Goal: Communication & Community: Answer question/provide support

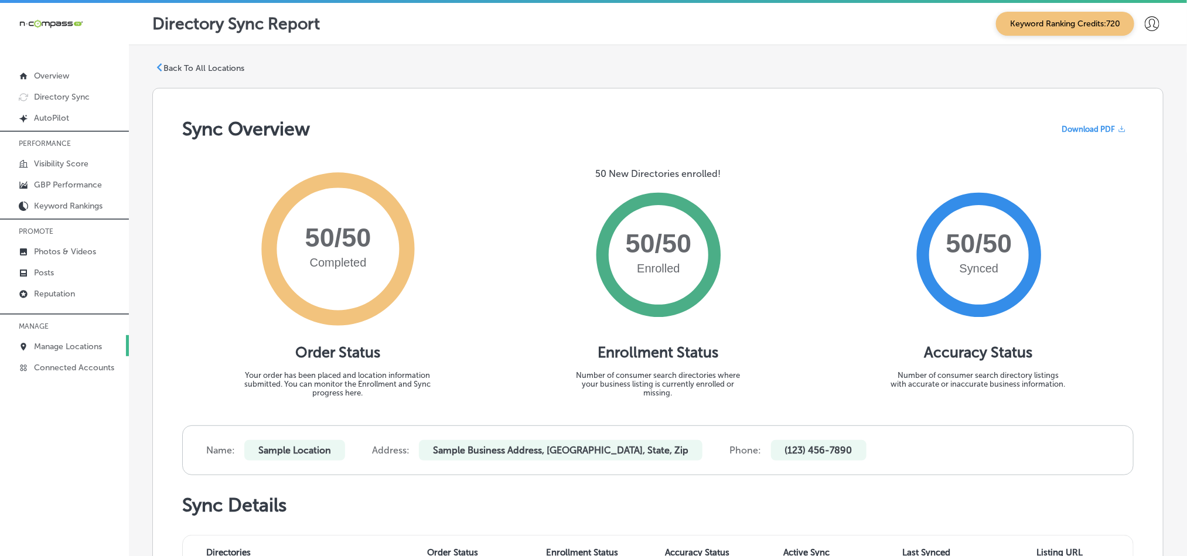
click at [45, 344] on p "Manage Locations" at bounding box center [68, 346] width 68 height 10
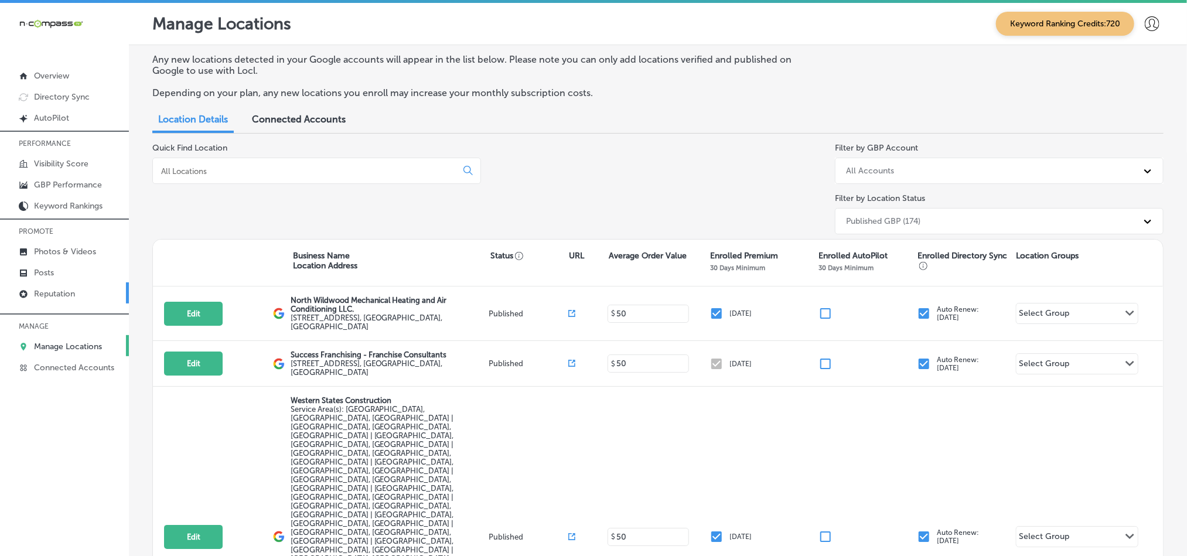
click at [53, 296] on p "Reputation" at bounding box center [54, 294] width 41 height 10
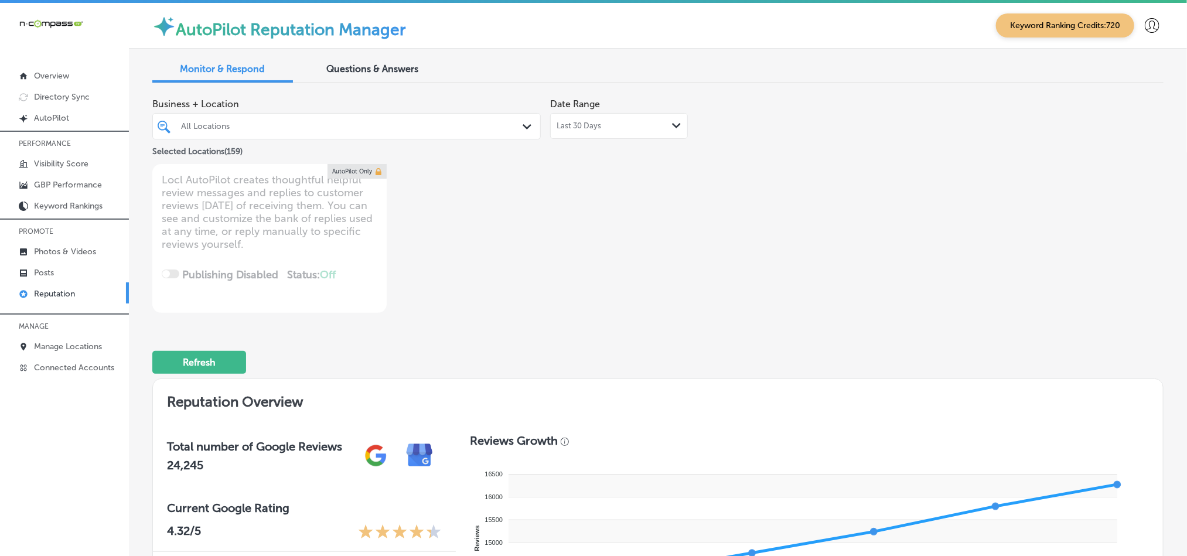
click at [43, 293] on p "Reputation" at bounding box center [54, 294] width 41 height 10
click at [378, 118] on div "All Locations" at bounding box center [346, 126] width 343 height 18
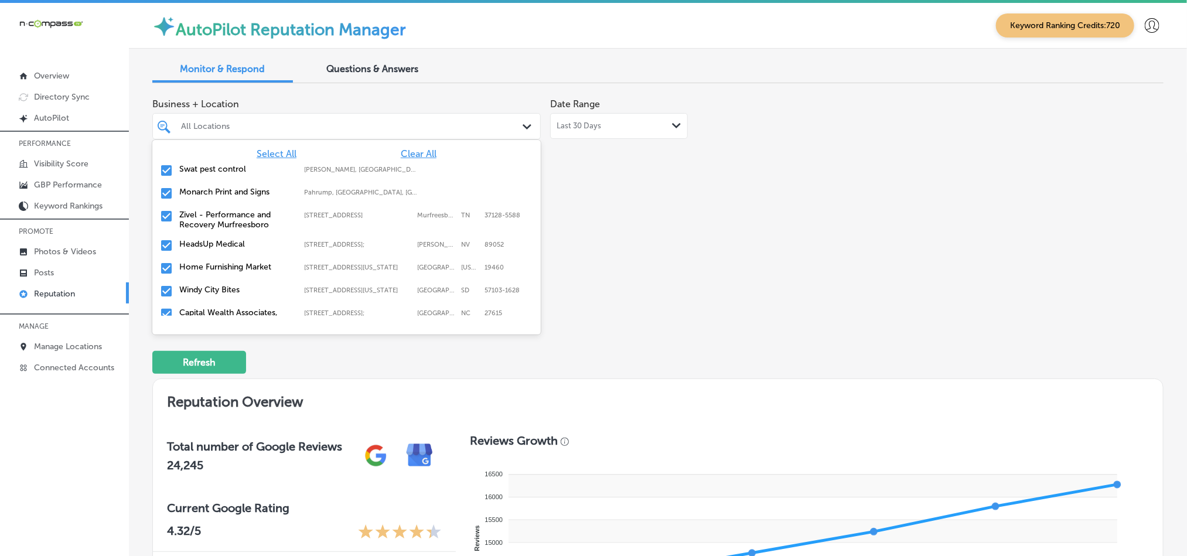
click at [404, 149] on span "Clear All" at bounding box center [419, 153] width 36 height 11
click at [167, 168] on input "checkbox" at bounding box center [166, 170] width 14 height 14
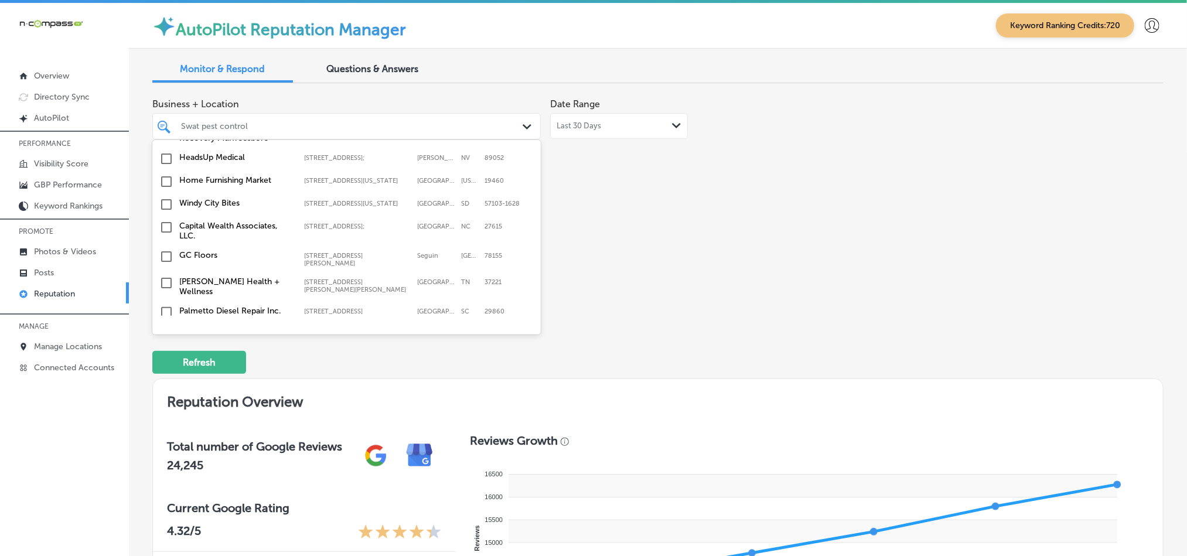
scroll to position [117, 0]
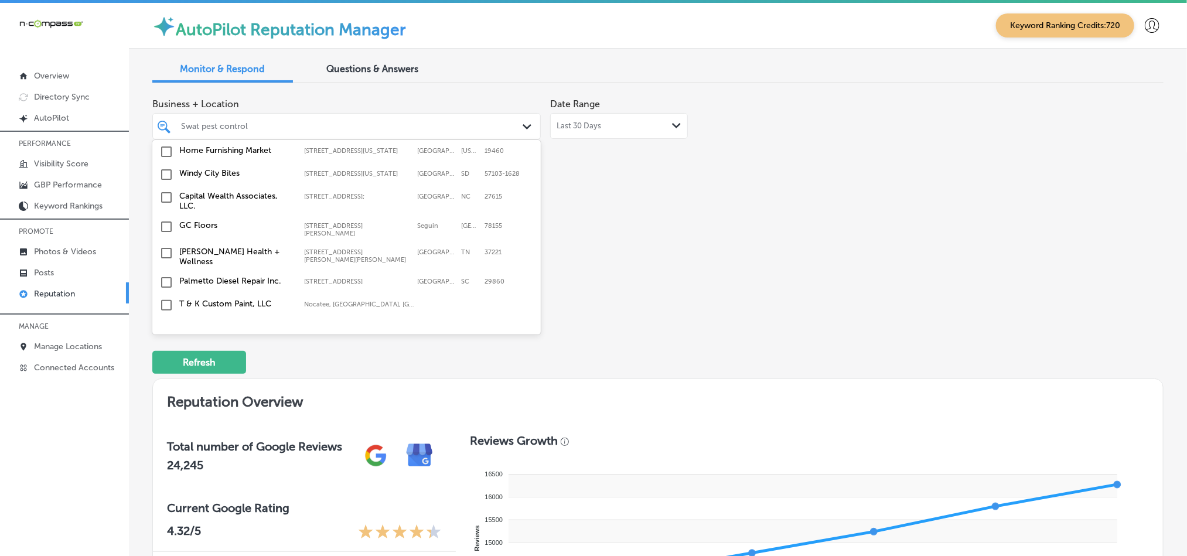
click at [162, 156] on input "checkbox" at bounding box center [166, 152] width 14 height 14
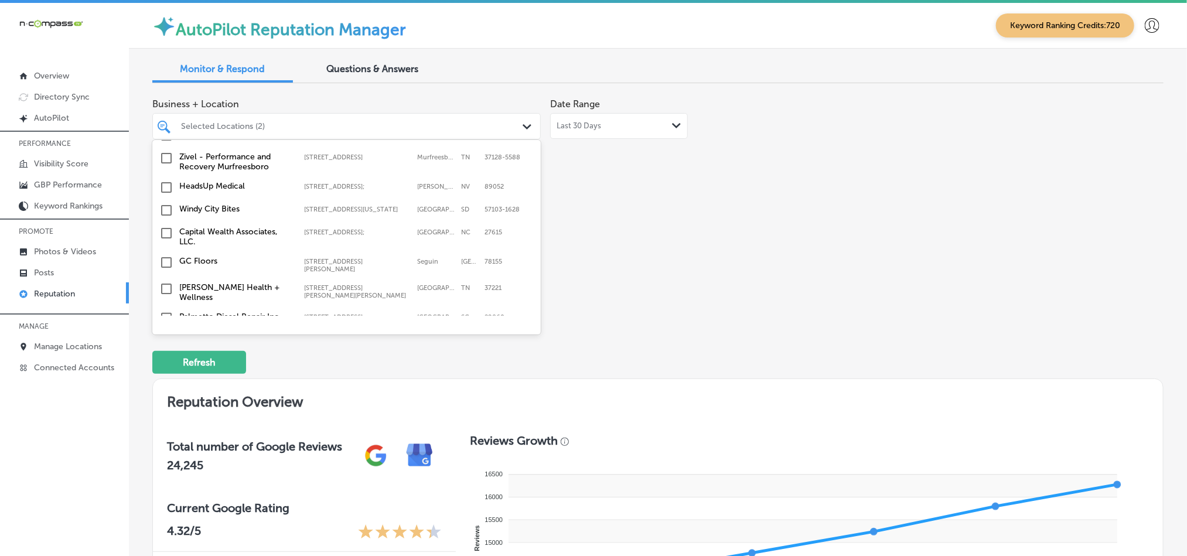
scroll to position [88, 0]
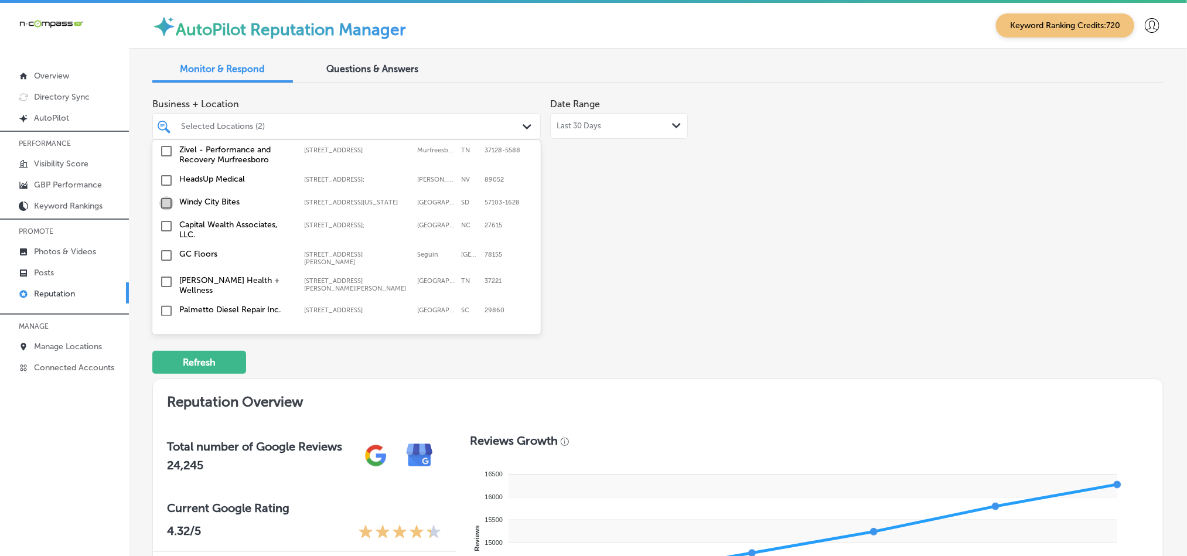
click at [165, 210] on input "checkbox" at bounding box center [166, 203] width 14 height 14
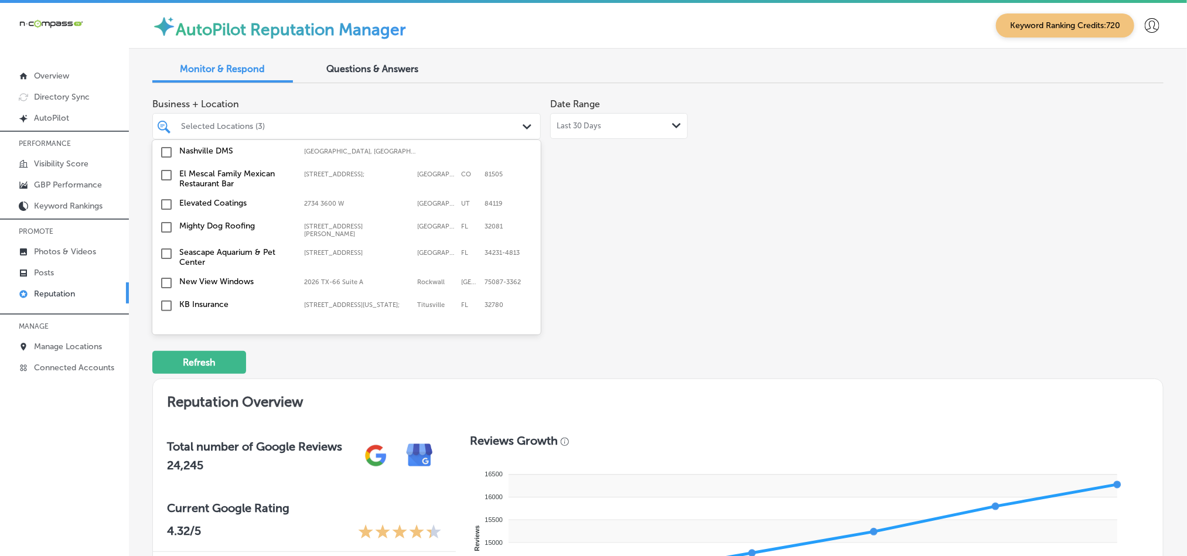
scroll to position [322, 0]
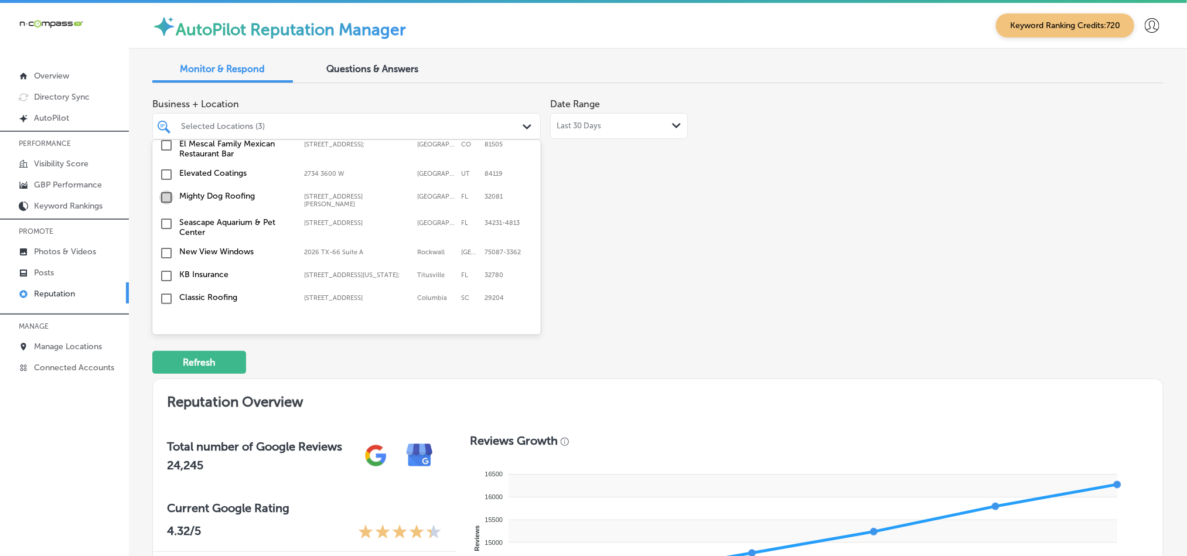
click at [168, 196] on input "checkbox" at bounding box center [166, 197] width 14 height 14
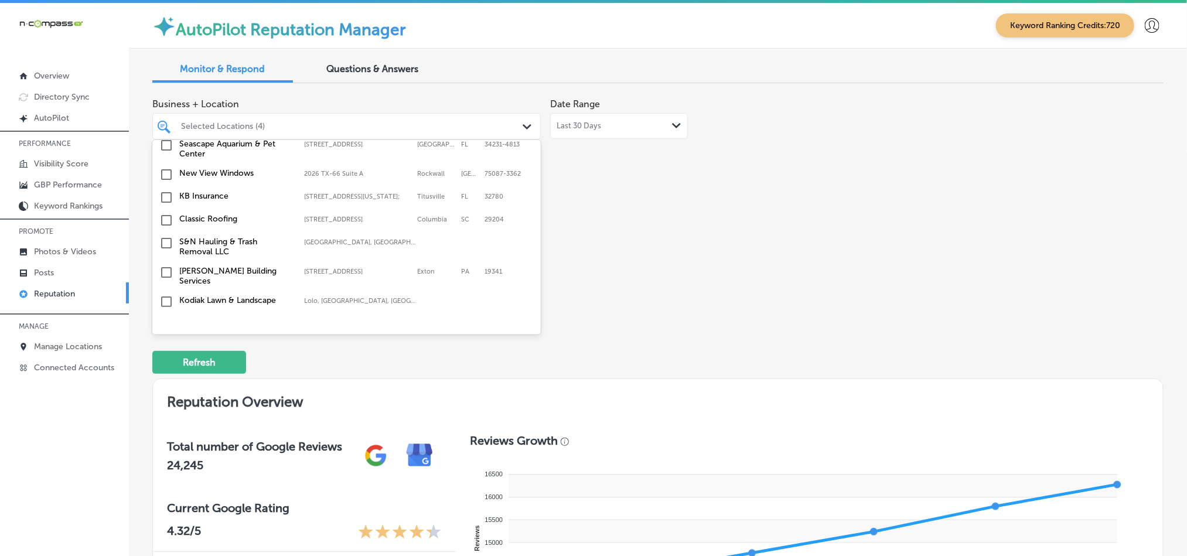
scroll to position [410, 0]
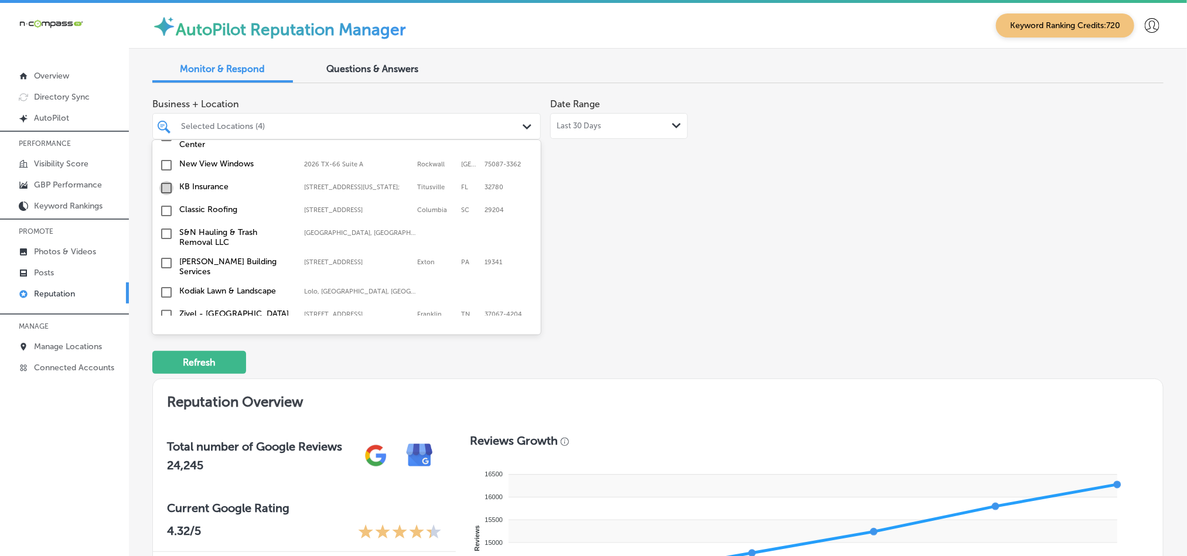
click at [163, 183] on input "checkbox" at bounding box center [166, 188] width 14 height 14
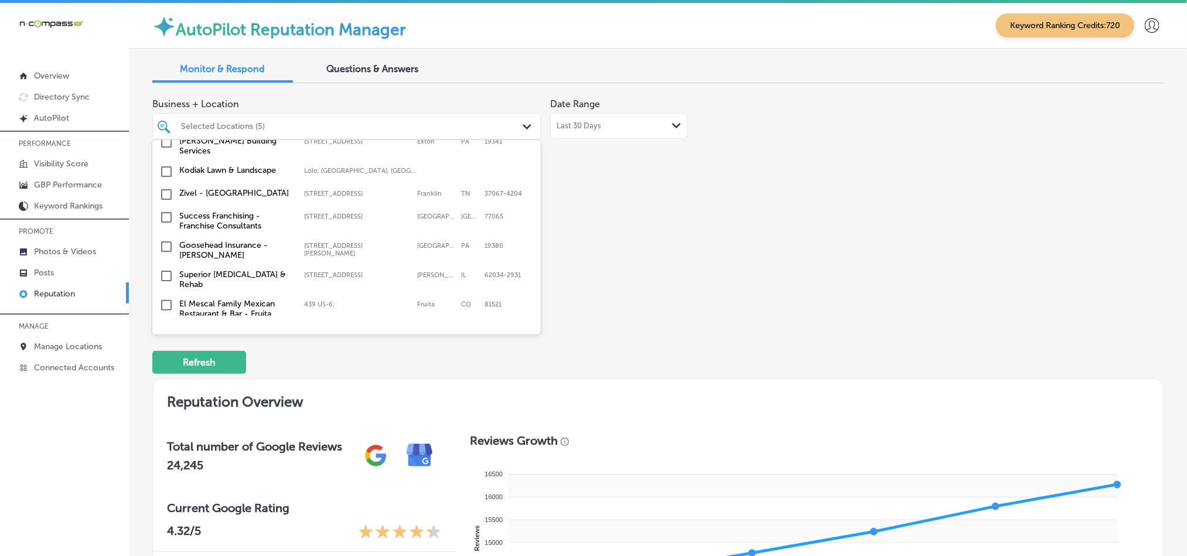
scroll to position [498, 0]
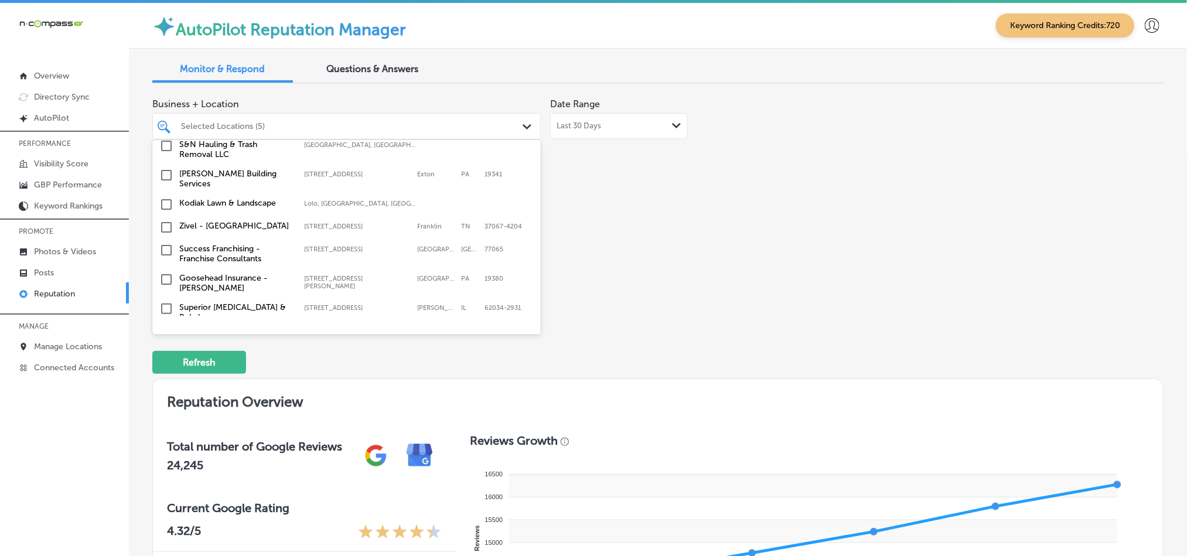
click at [163, 197] on input "checkbox" at bounding box center [166, 204] width 14 height 14
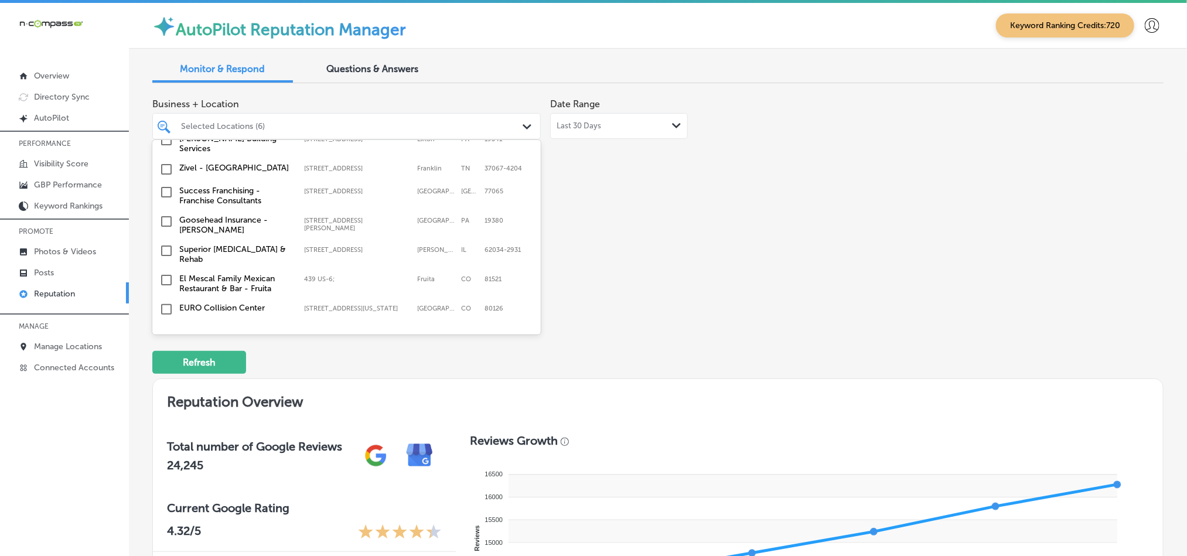
click at [163, 214] on input "checkbox" at bounding box center [166, 221] width 14 height 14
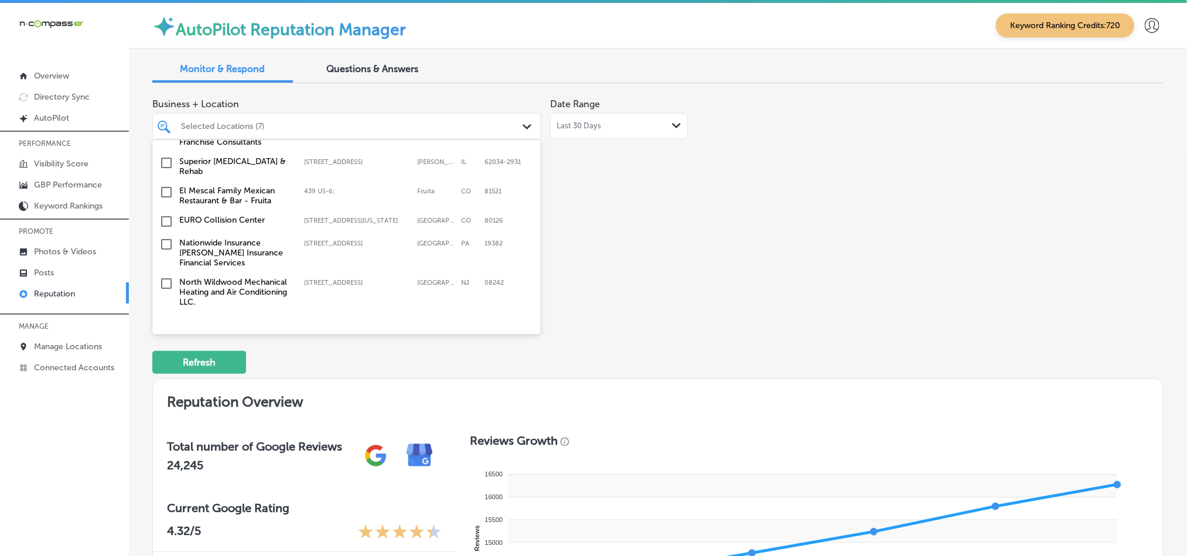
scroll to position [674, 0]
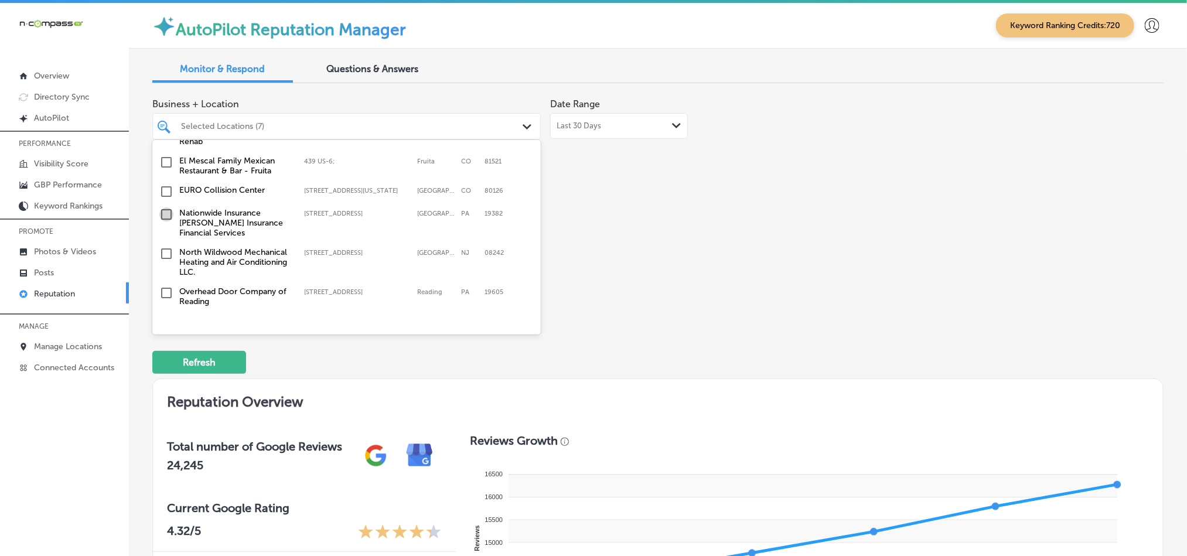
click at [166, 207] on input "checkbox" at bounding box center [166, 214] width 14 height 14
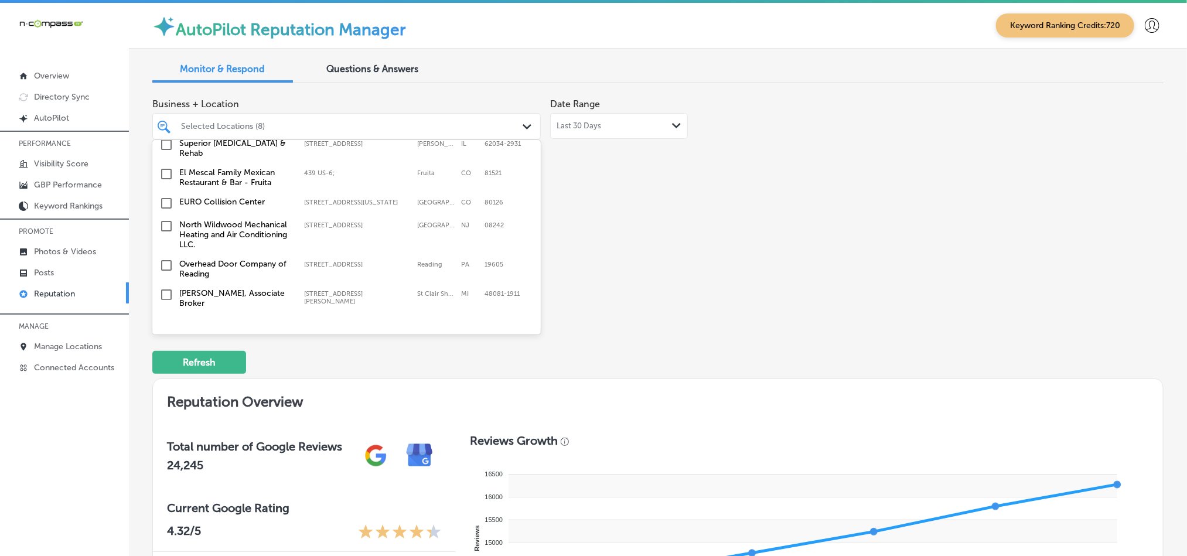
scroll to position [703, 0]
click at [165, 217] on input "checkbox" at bounding box center [166, 224] width 14 height 14
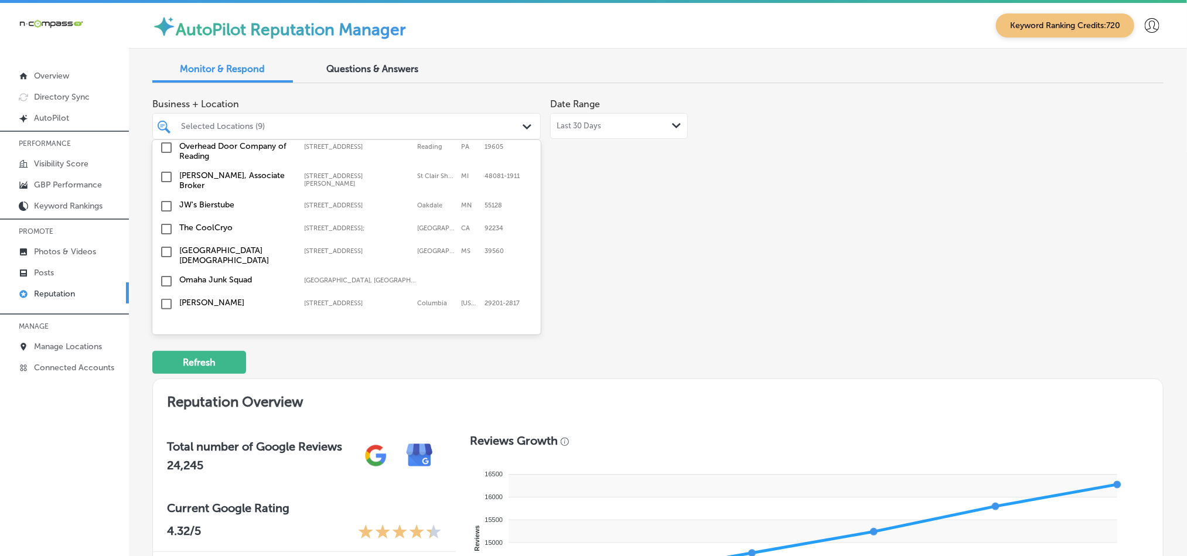
scroll to position [819, 0]
click at [167, 199] on input "checkbox" at bounding box center [166, 206] width 14 height 14
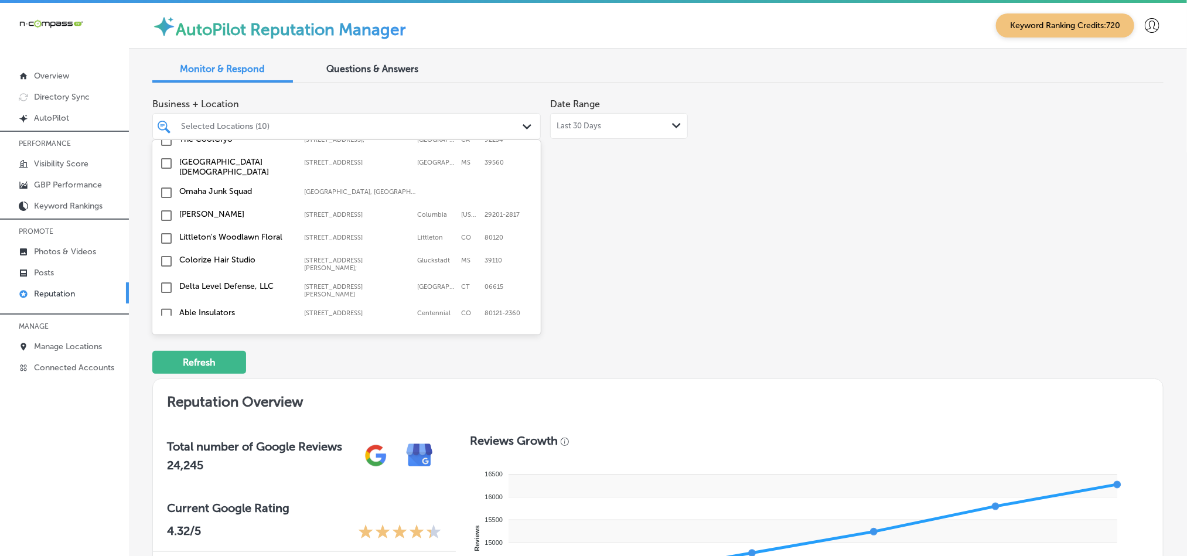
scroll to position [966, 0]
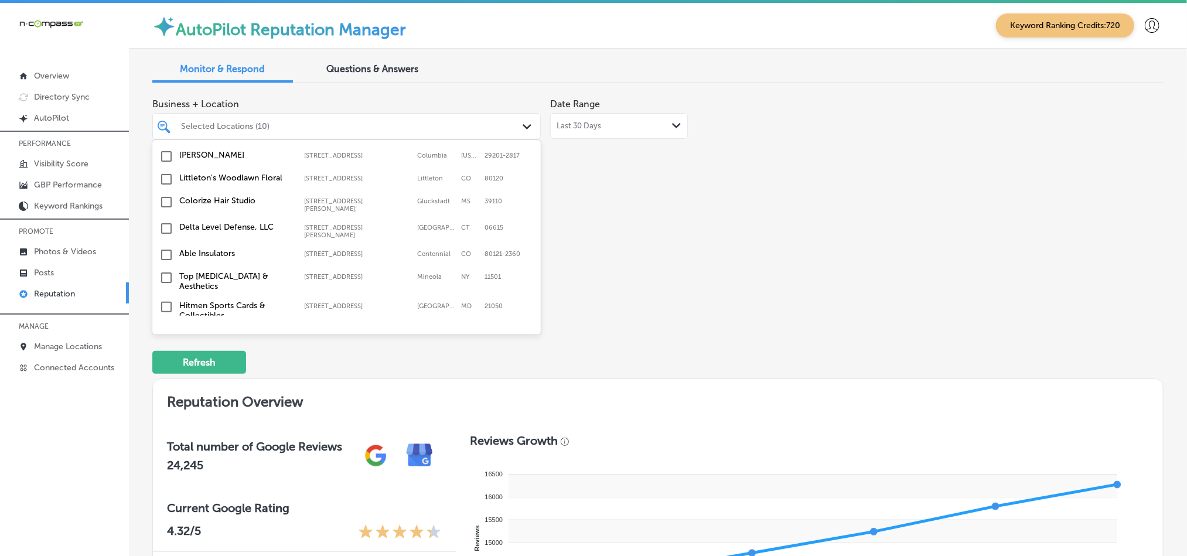
click at [165, 248] on input "checkbox" at bounding box center [166, 255] width 14 height 14
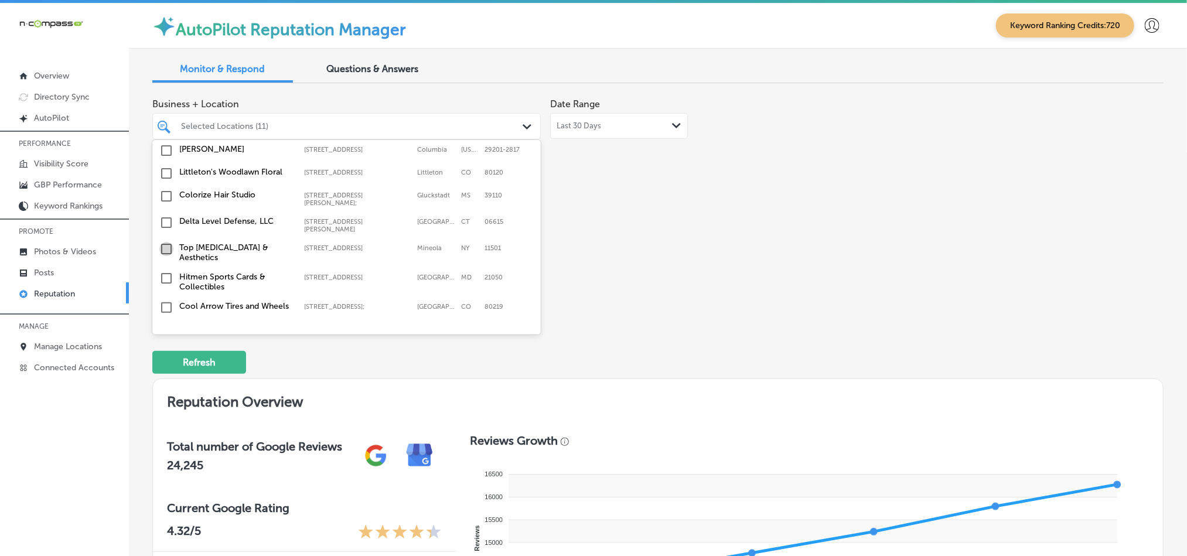
click at [166, 242] on input "checkbox" at bounding box center [166, 249] width 14 height 14
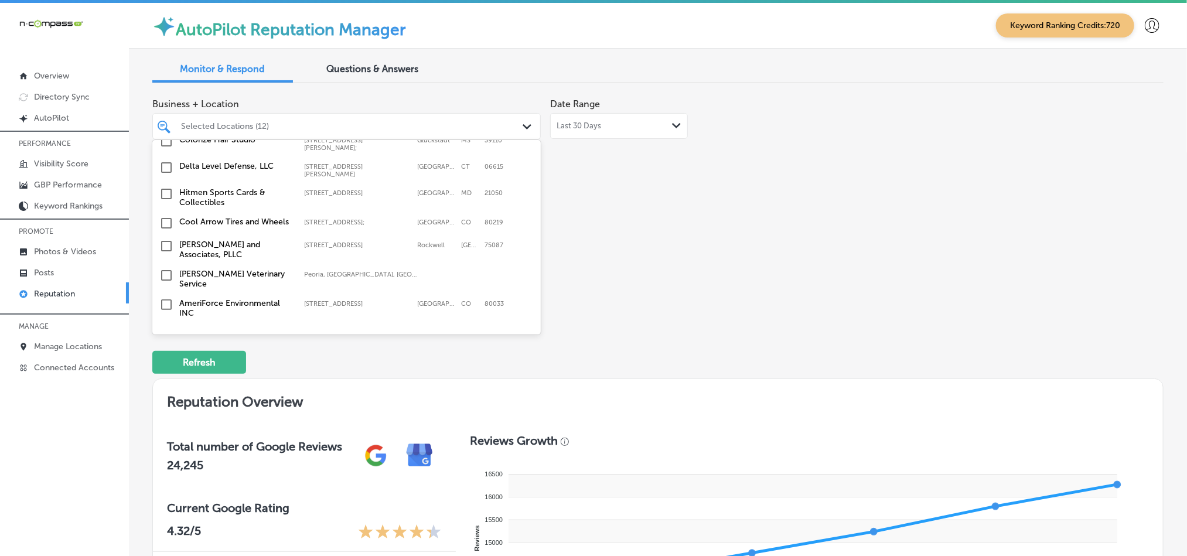
scroll to position [1054, 0]
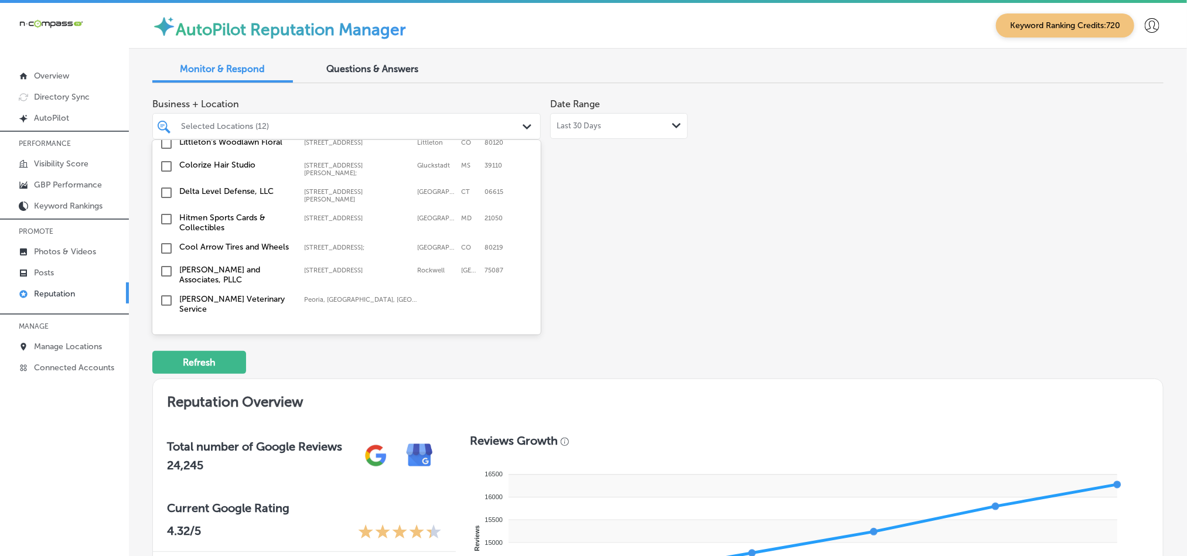
click at [164, 264] on input "checkbox" at bounding box center [166, 271] width 14 height 14
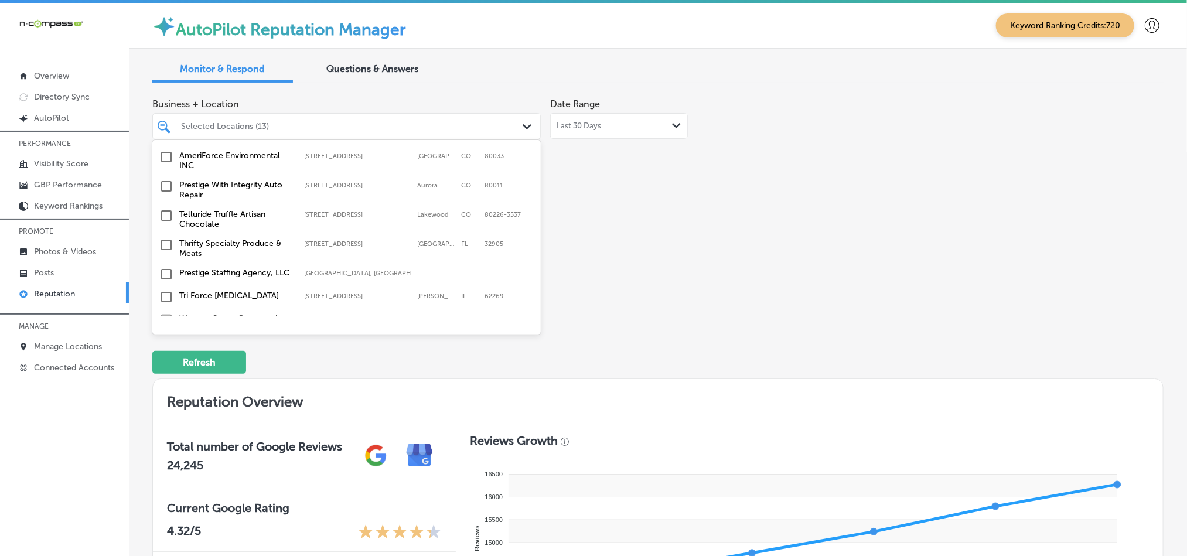
scroll to position [1230, 0]
click at [160, 235] on input "checkbox" at bounding box center [166, 242] width 14 height 14
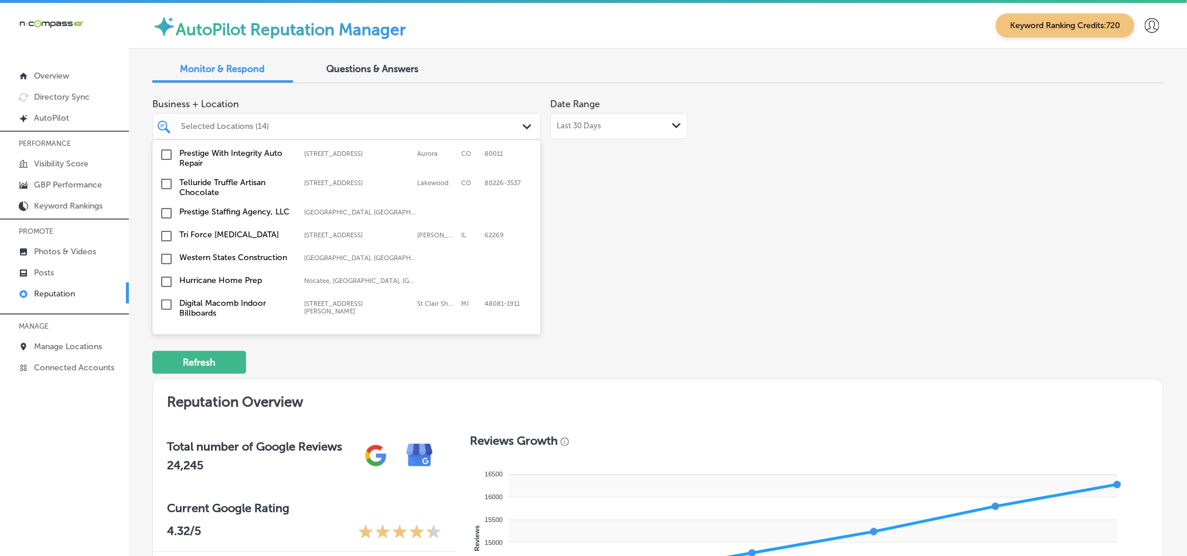
scroll to position [1289, 0]
click at [166, 228] on input "checkbox" at bounding box center [166, 235] width 14 height 14
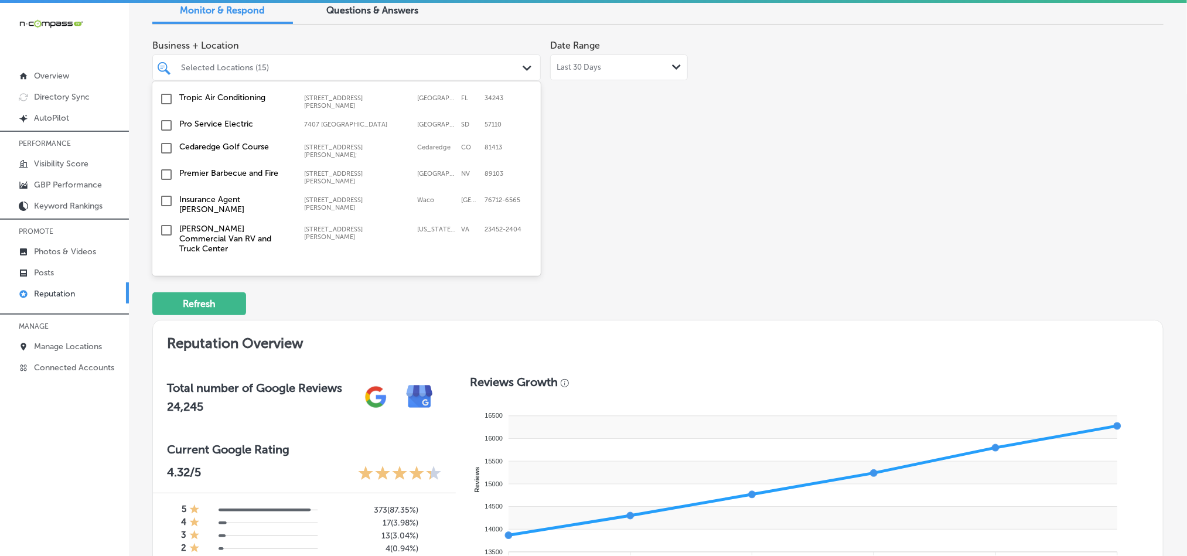
scroll to position [3828, 0]
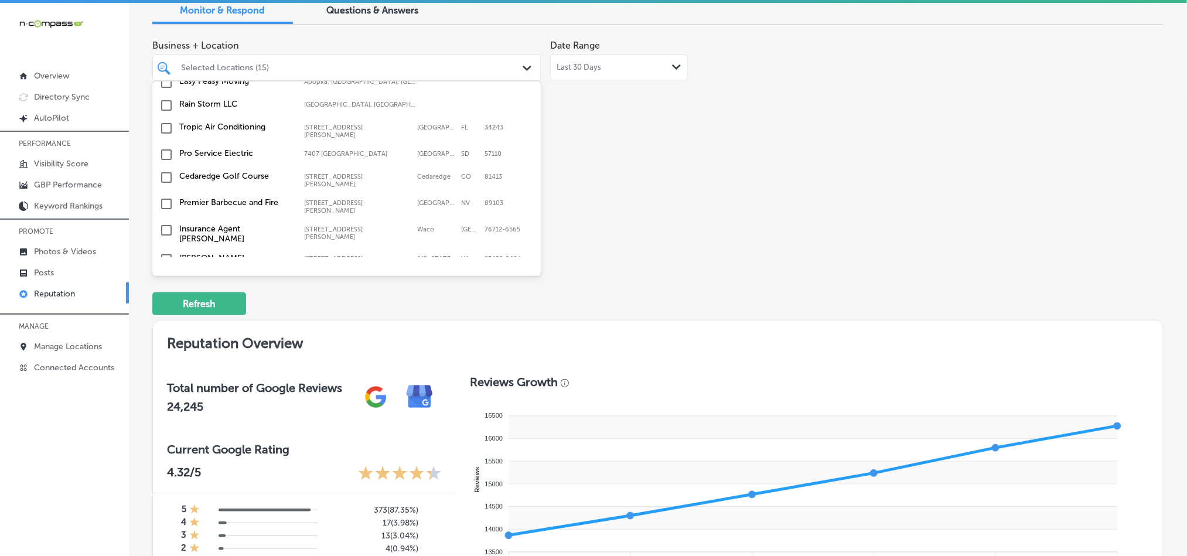
click at [163, 350] on input "checkbox" at bounding box center [166, 357] width 14 height 14
click at [165, 350] on input "checkbox" at bounding box center [166, 357] width 14 height 14
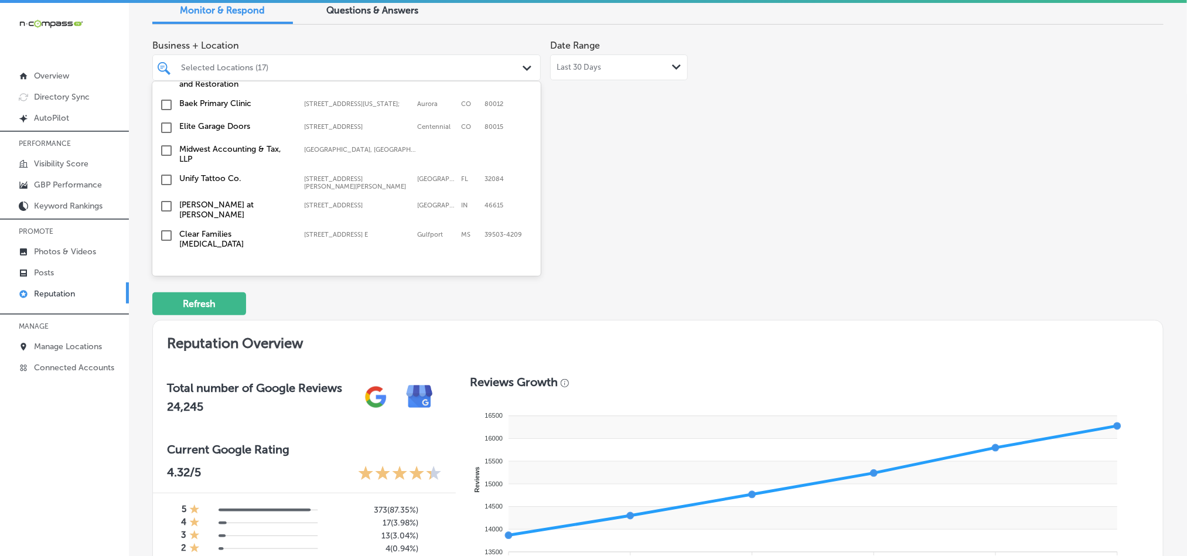
scroll to position [3622, 0]
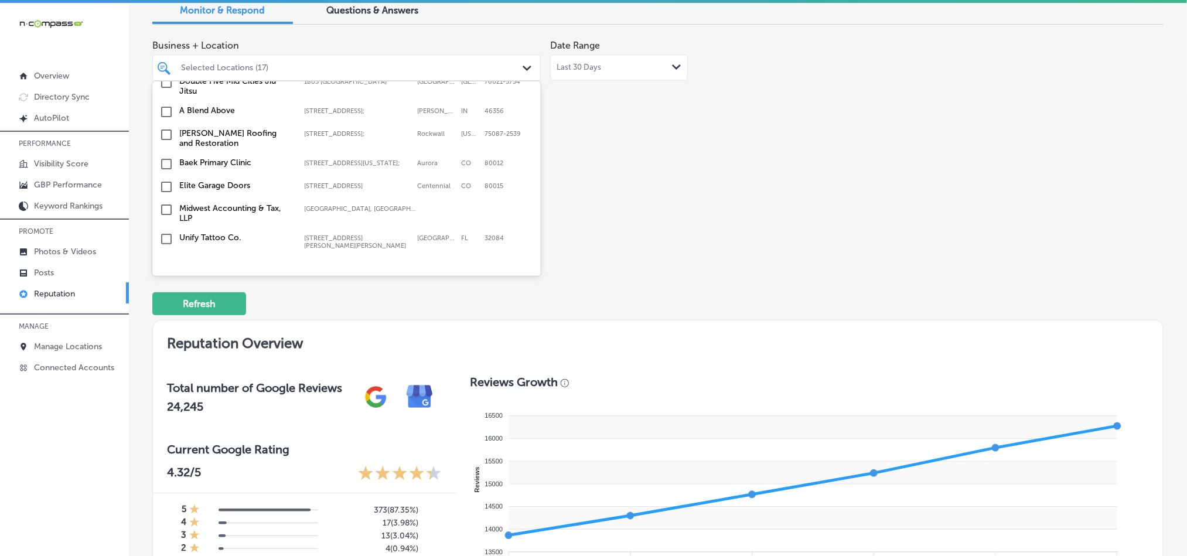
click at [165, 340] on input "checkbox" at bounding box center [166, 347] width 14 height 14
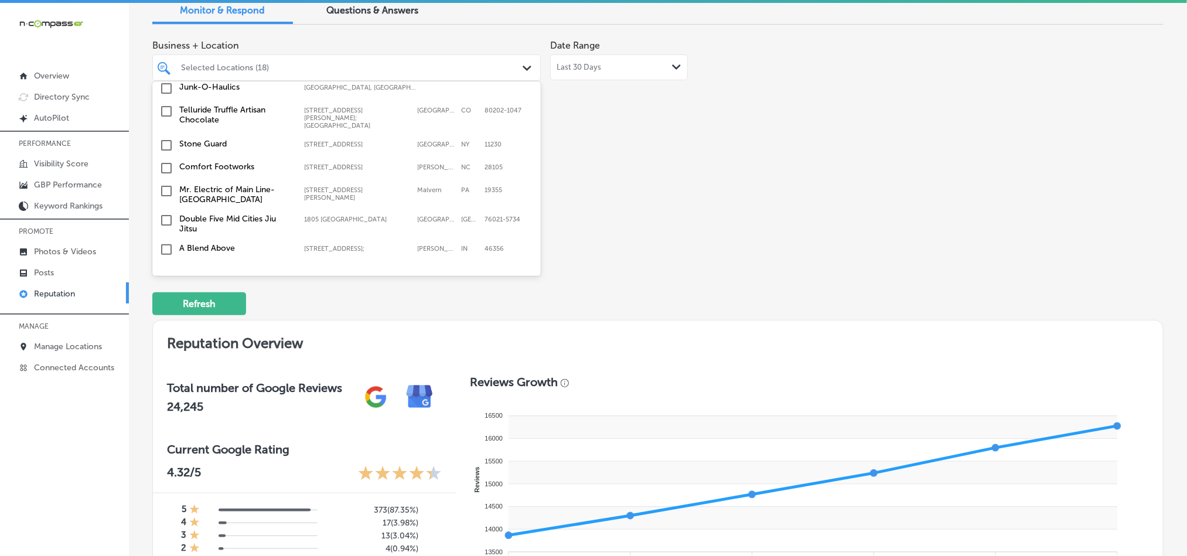
scroll to position [3506, 0]
click at [165, 319] on input "checkbox" at bounding box center [166, 326] width 14 height 14
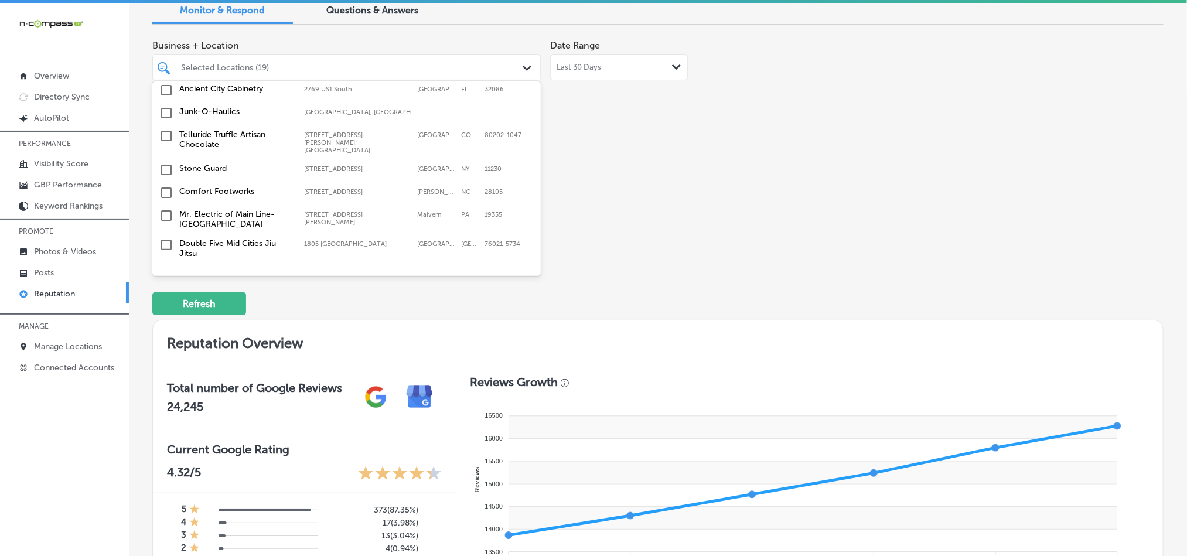
click at [163, 319] on input "checkbox" at bounding box center [166, 326] width 14 height 14
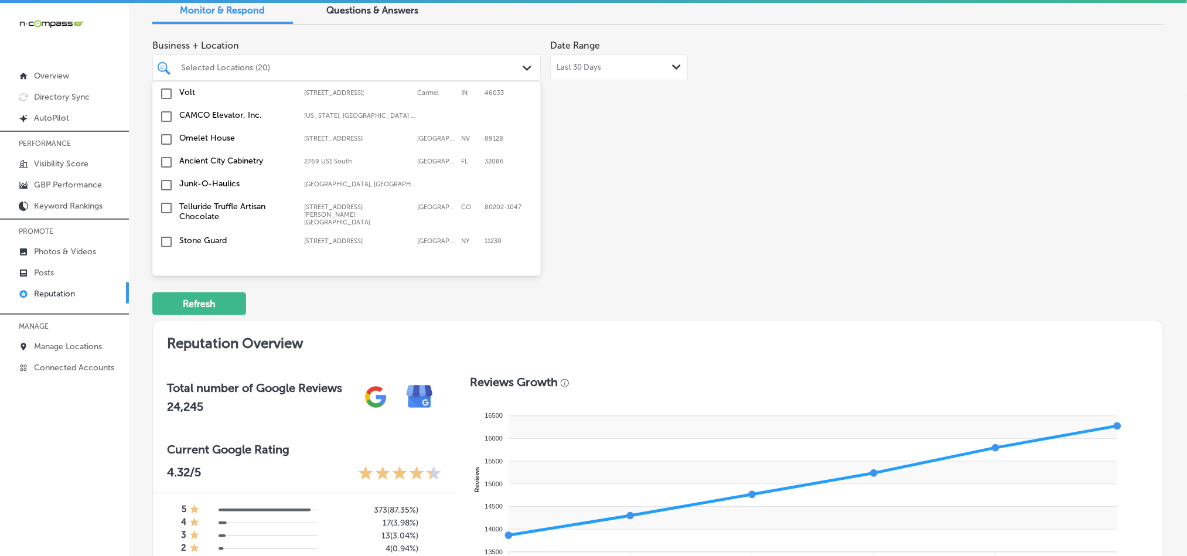
scroll to position [3446, 0]
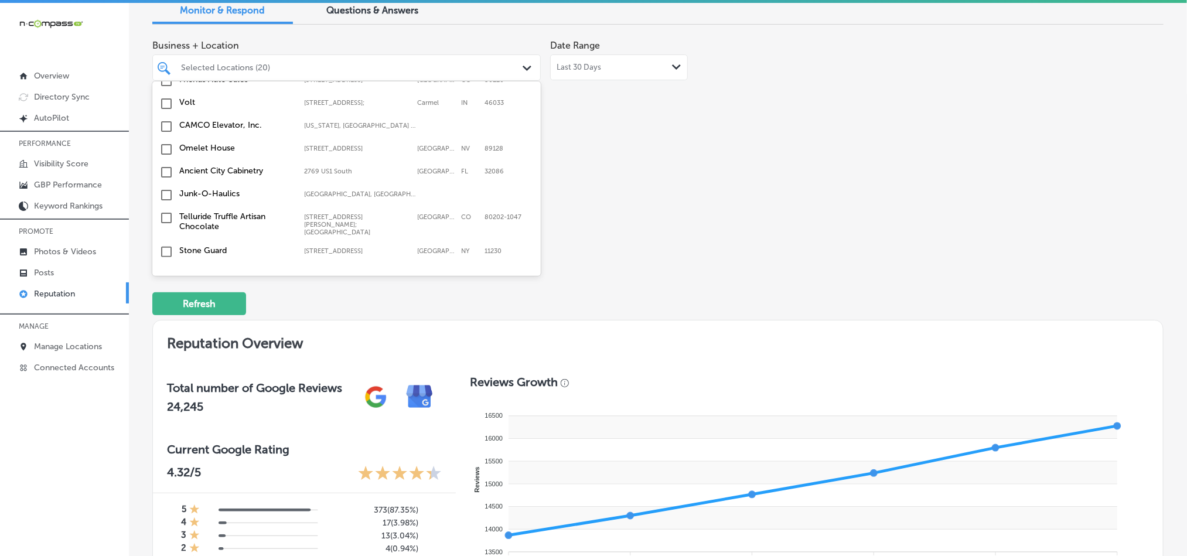
click at [162, 320] on input "checkbox" at bounding box center [166, 327] width 14 height 14
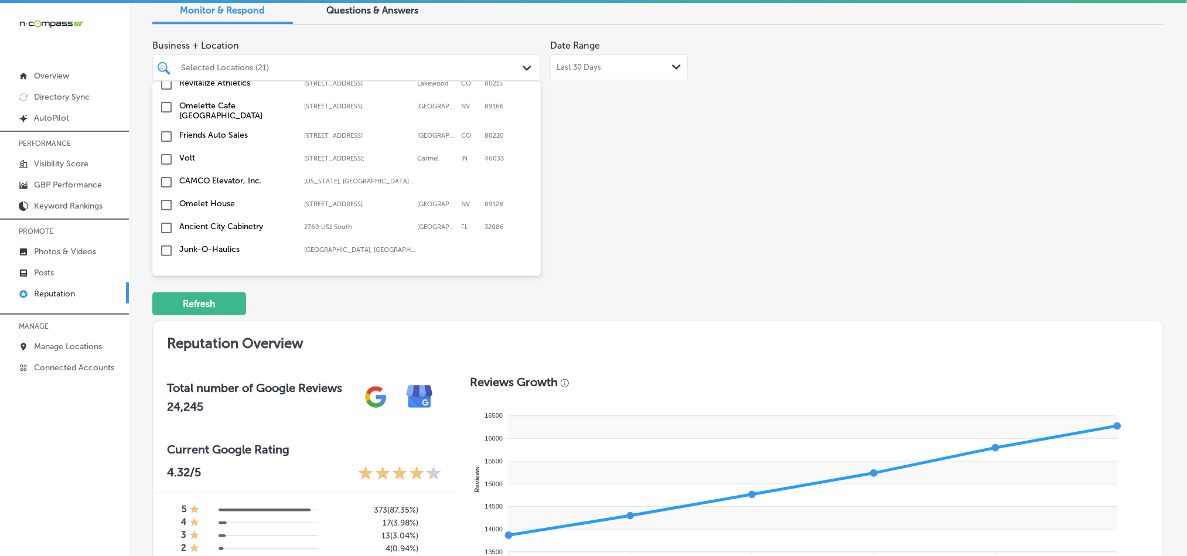
scroll to position [3418, 0]
click at [164, 326] on input "checkbox" at bounding box center [166, 333] width 14 height 14
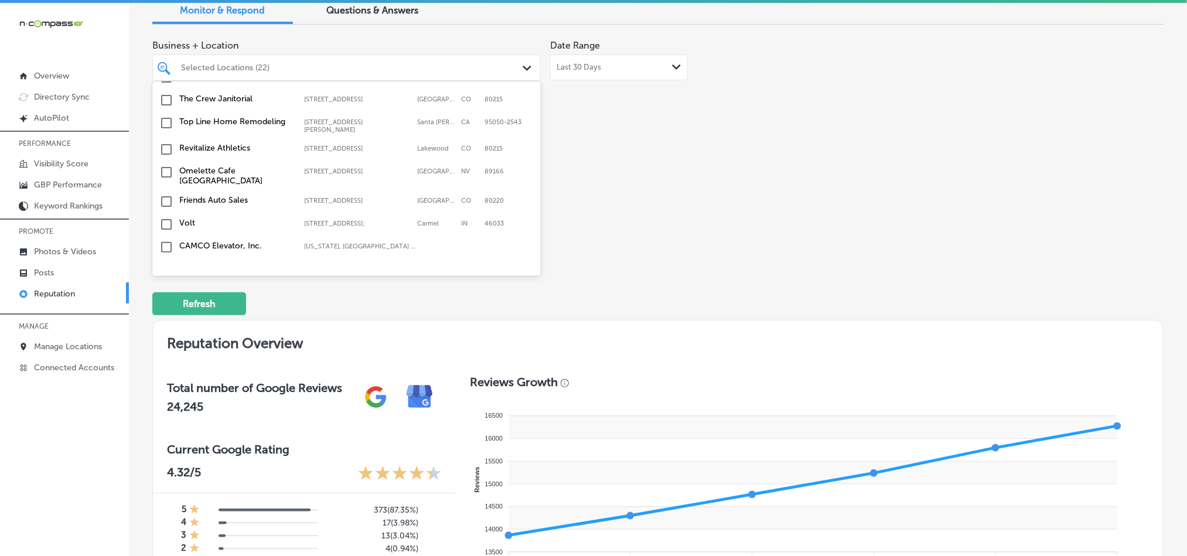
scroll to position [3359, 0]
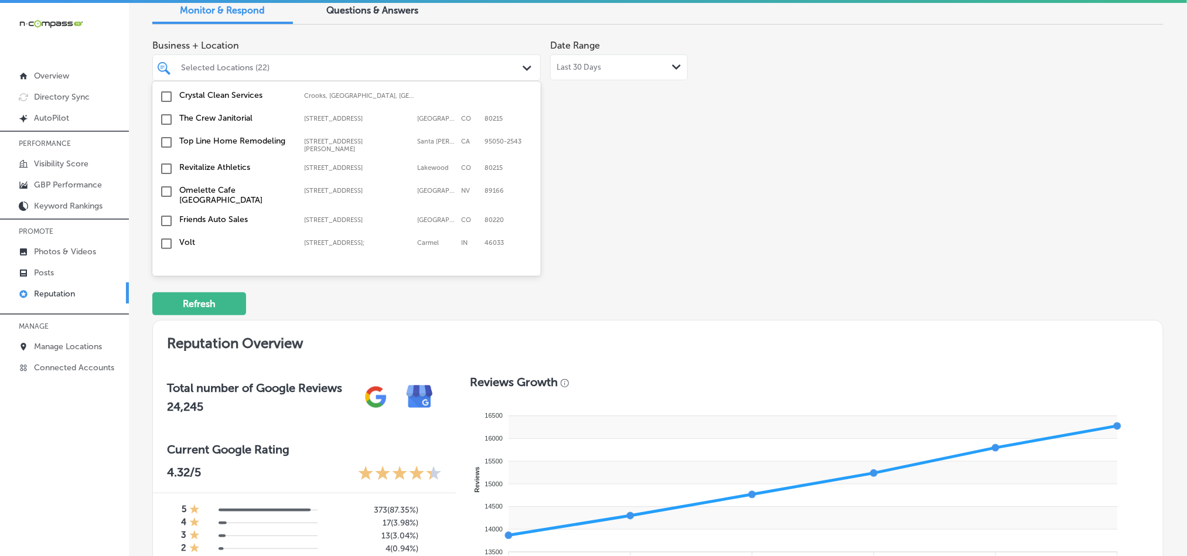
click at [166, 328] on input "checkbox" at bounding box center [166, 335] width 14 height 14
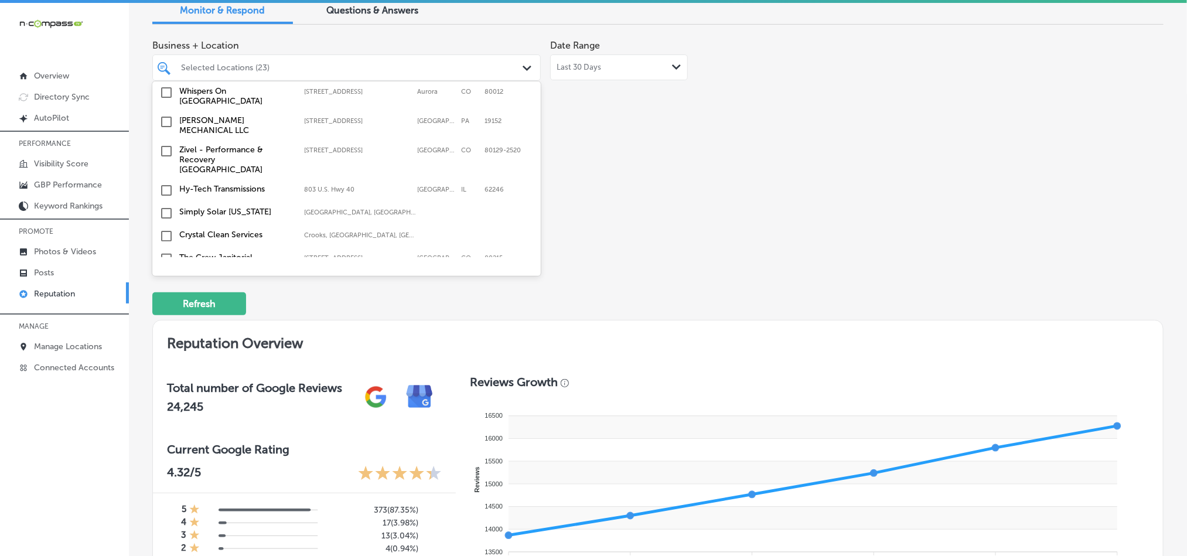
scroll to position [3213, 0]
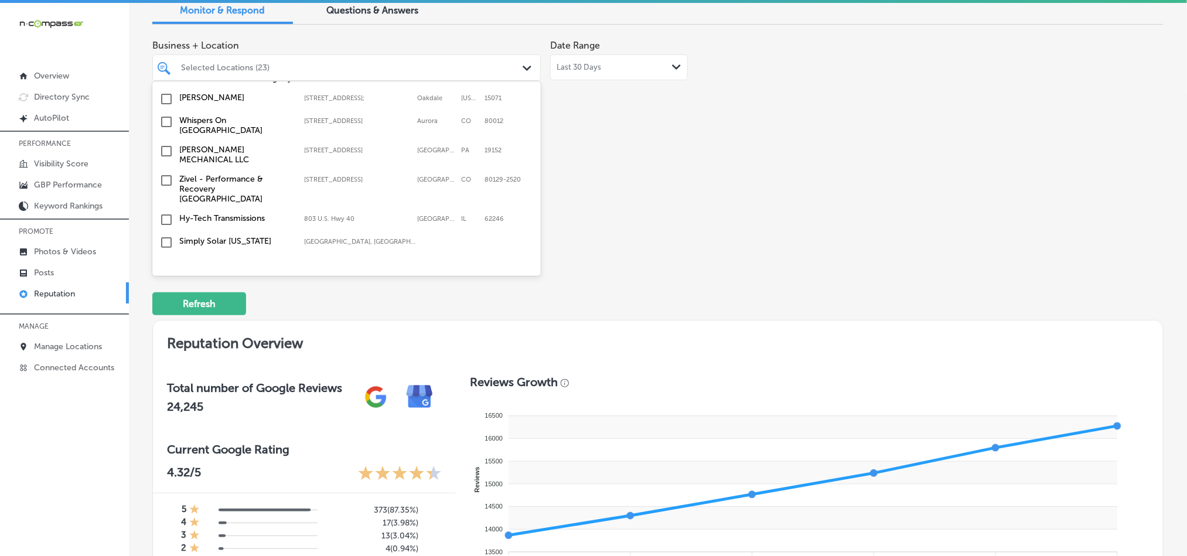
click at [168, 304] on input "checkbox" at bounding box center [166, 311] width 14 height 14
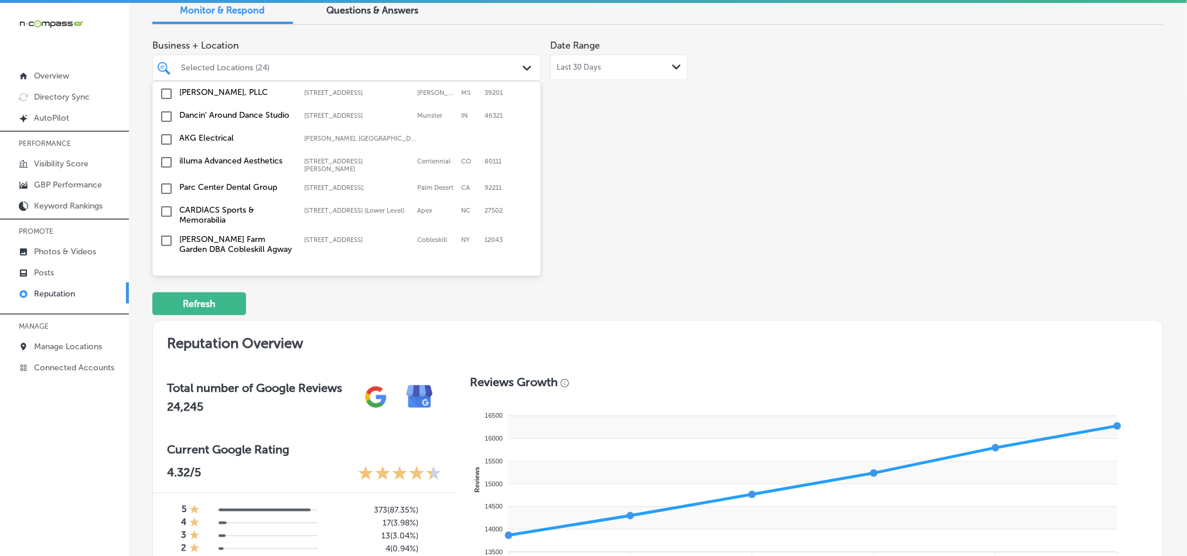
scroll to position [3066, 0]
click at [166, 317] on input "checkbox" at bounding box center [166, 324] width 14 height 14
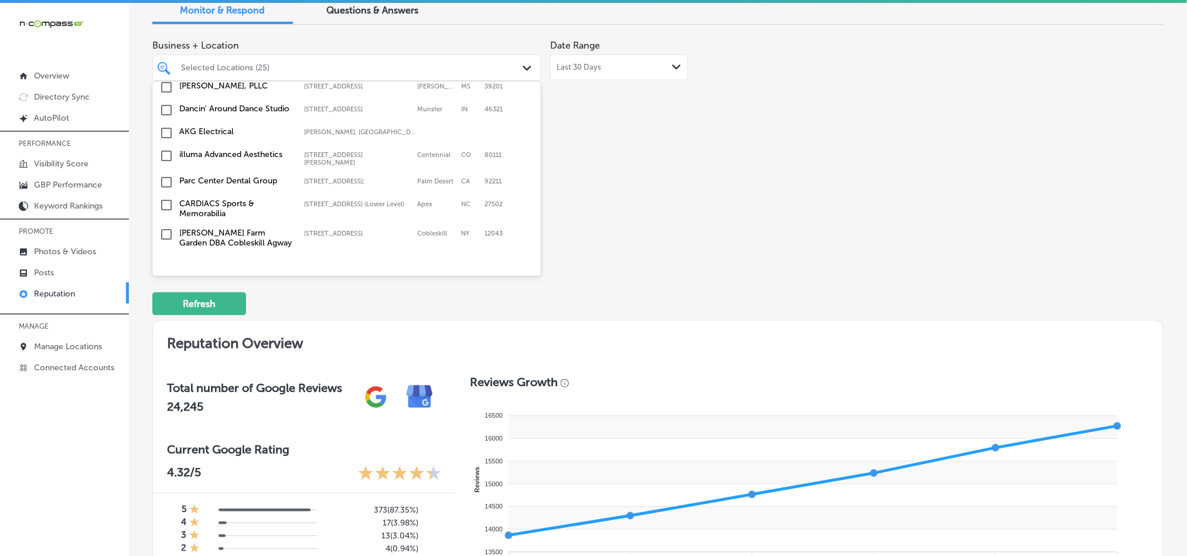
scroll to position [3095, 0]
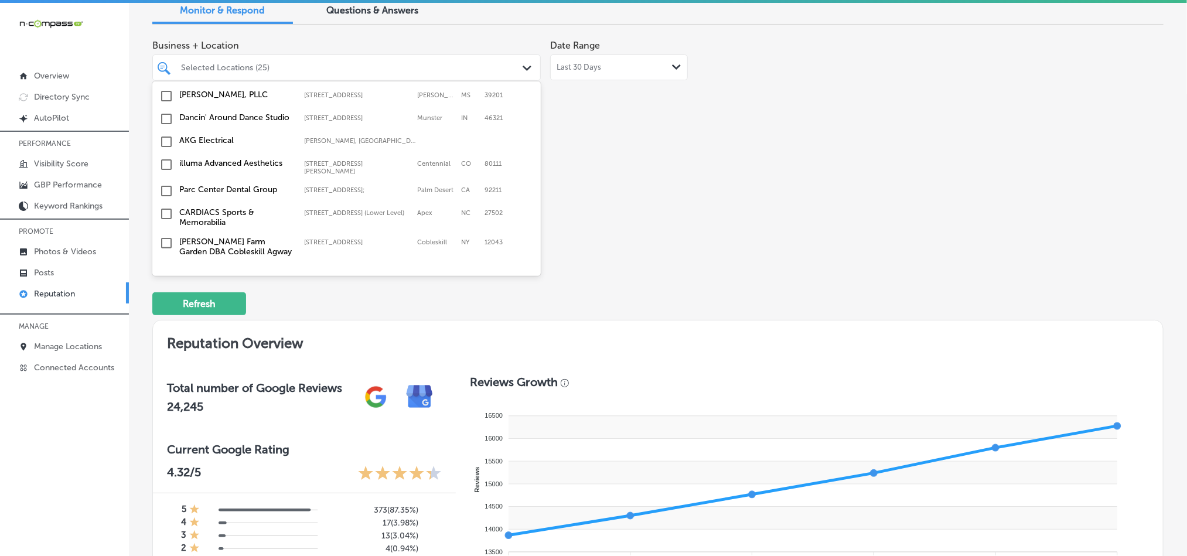
click at [163, 288] on input "checkbox" at bounding box center [166, 295] width 14 height 14
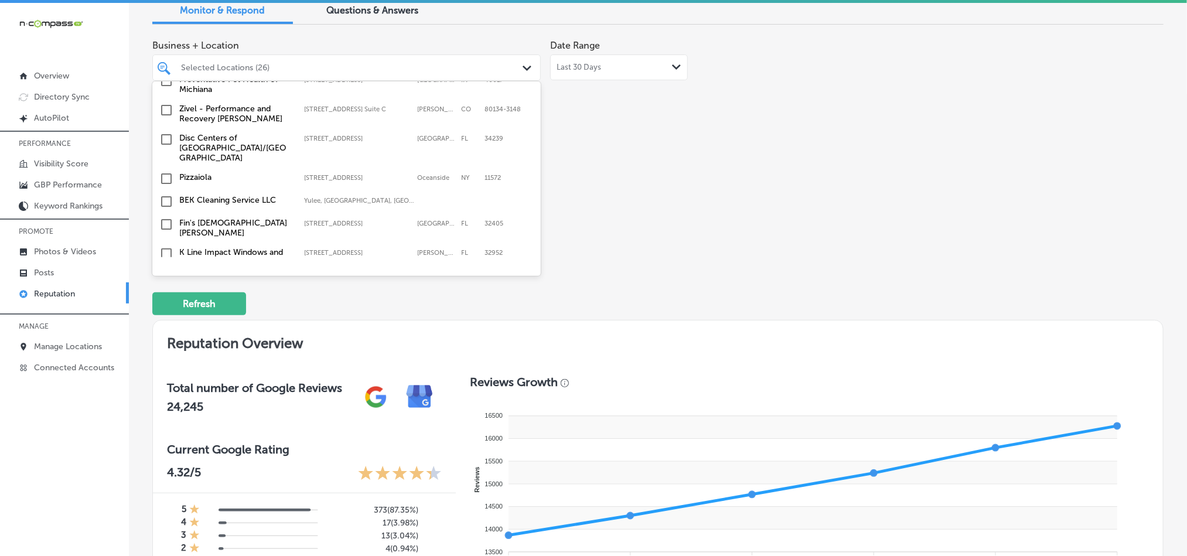
scroll to position [2422, 0]
click at [162, 220] on input "checkbox" at bounding box center [166, 227] width 14 height 14
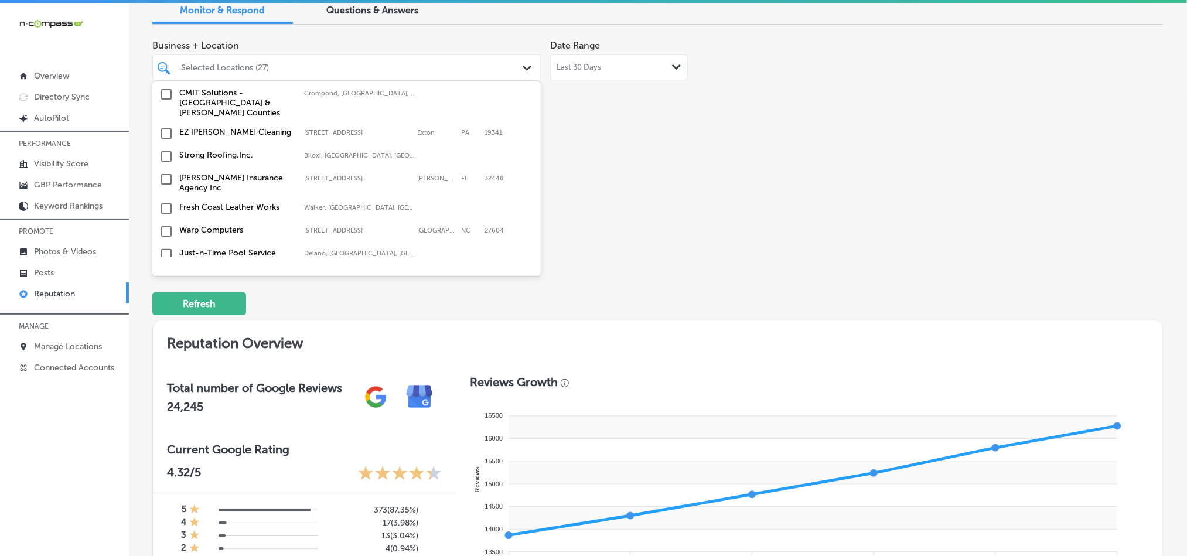
scroll to position [2188, 0]
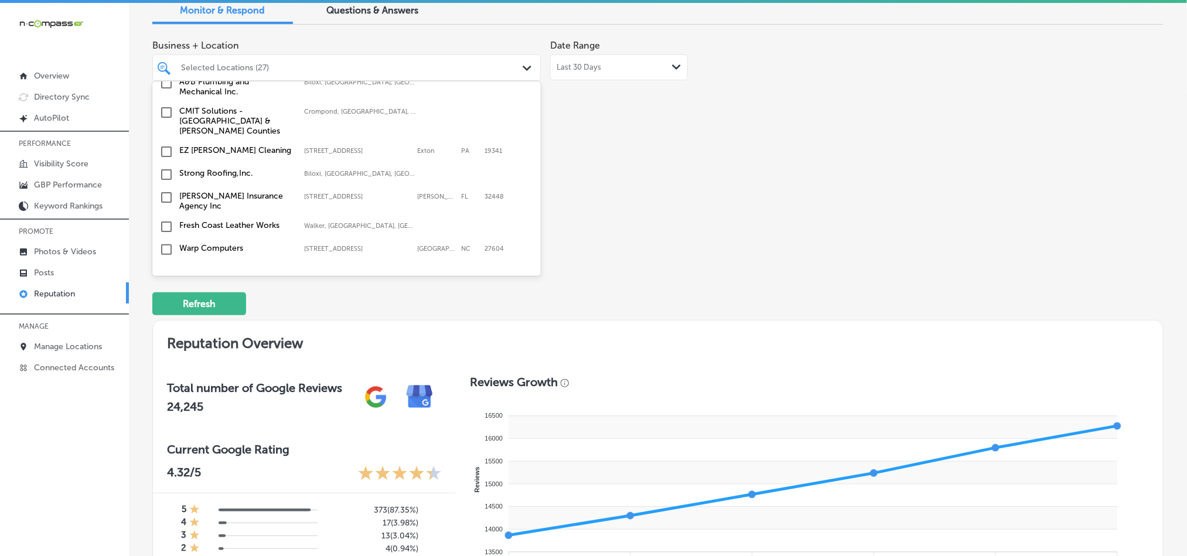
click at [163, 288] on input "checkbox" at bounding box center [166, 295] width 14 height 14
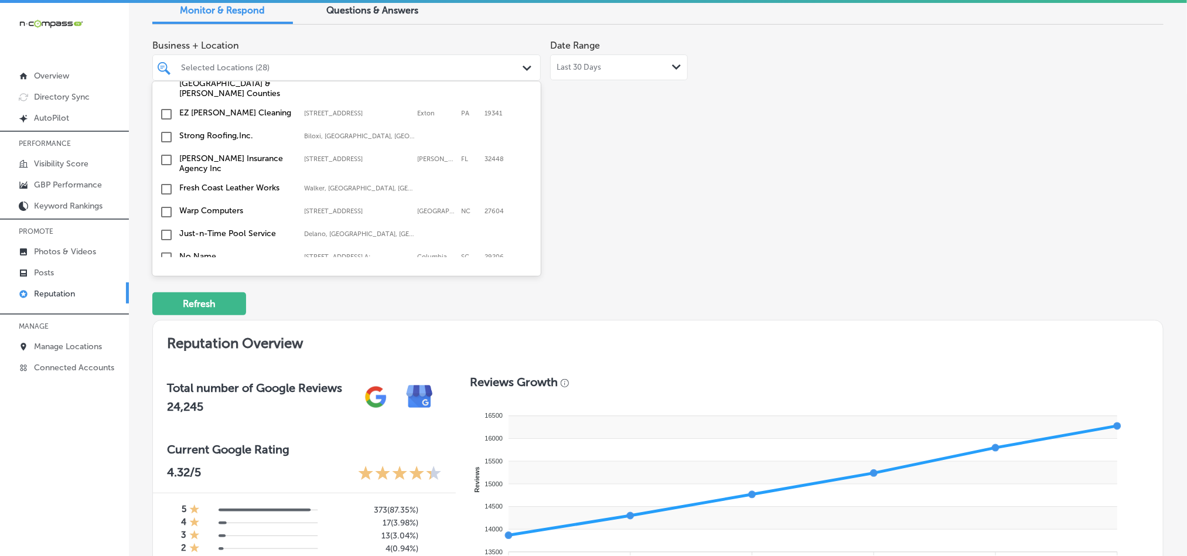
scroll to position [2216, 0]
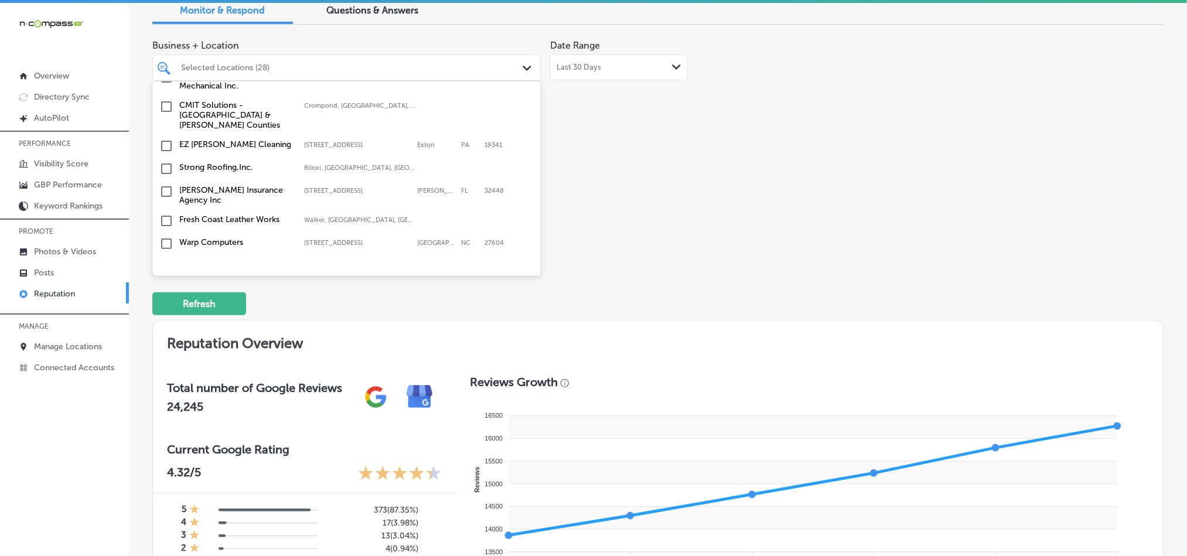
click at [162, 259] on input "checkbox" at bounding box center [166, 266] width 14 height 14
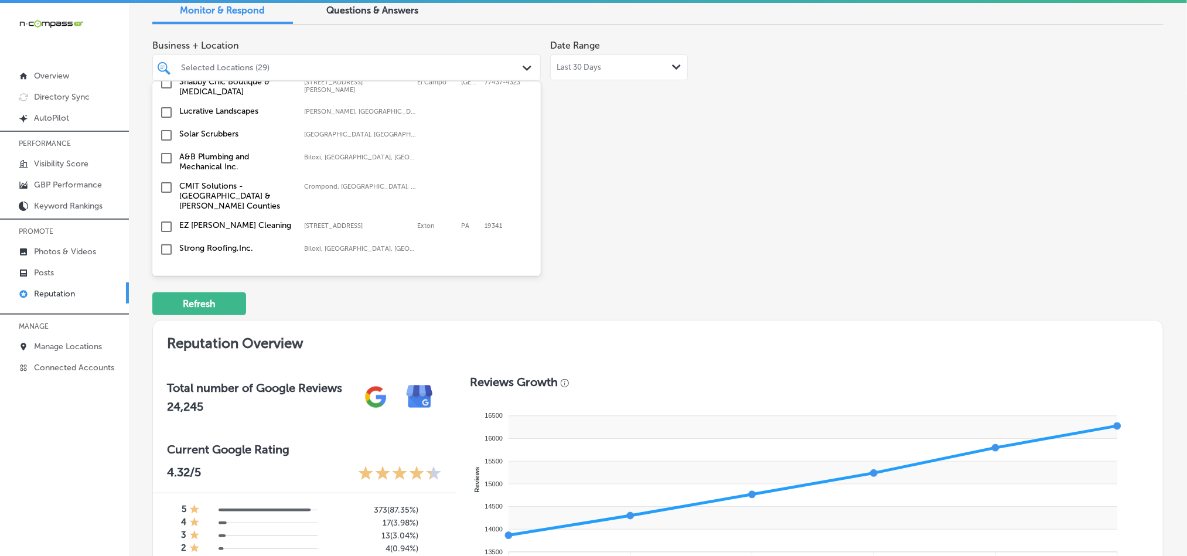
scroll to position [2100, 0]
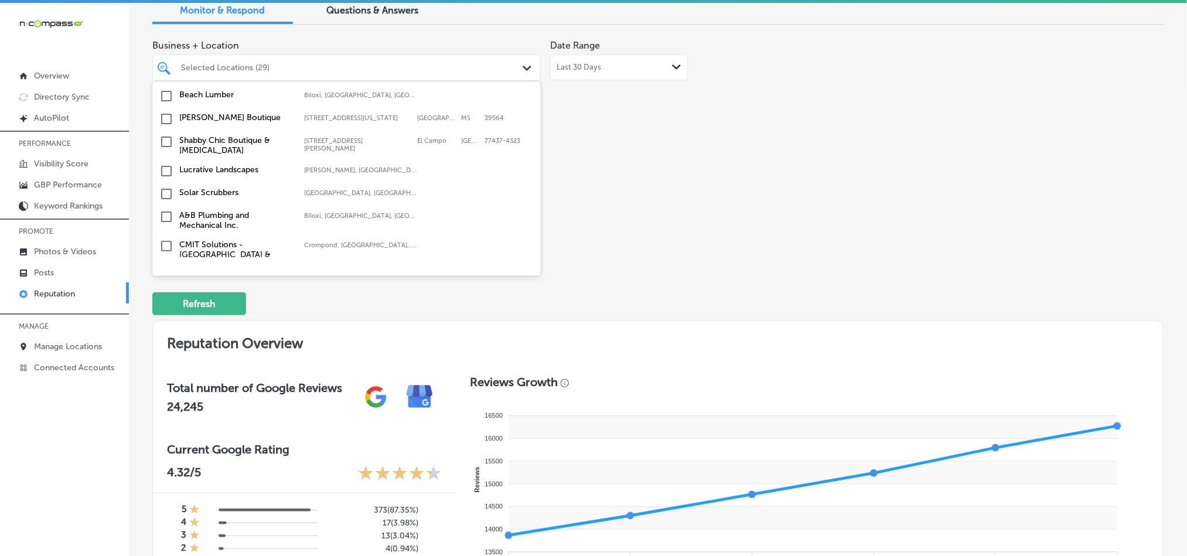
click at [167, 278] on input "checkbox" at bounding box center [166, 285] width 14 height 14
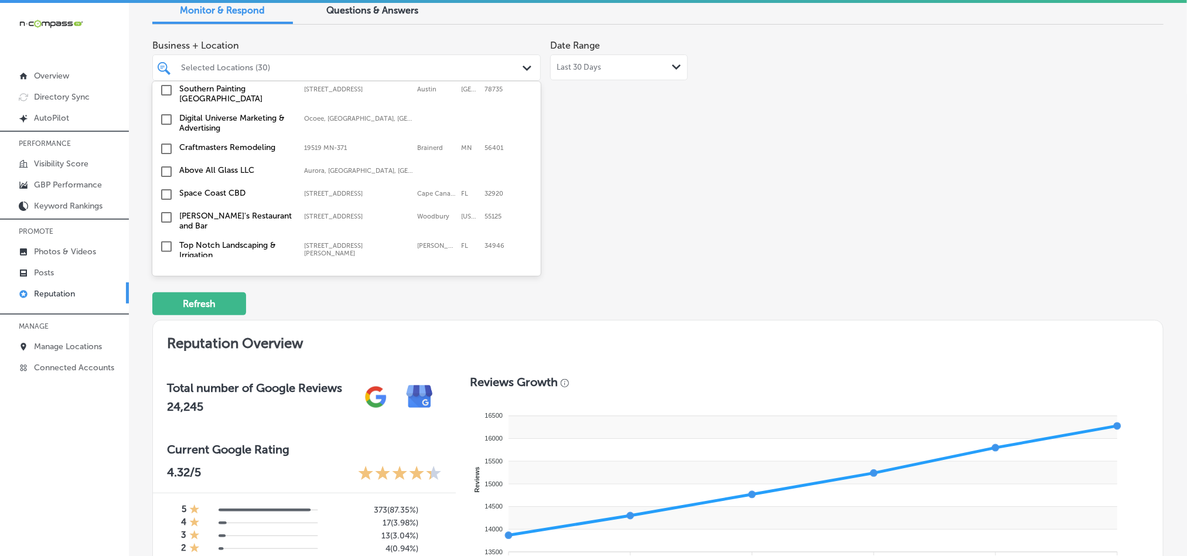
scroll to position [1895, 0]
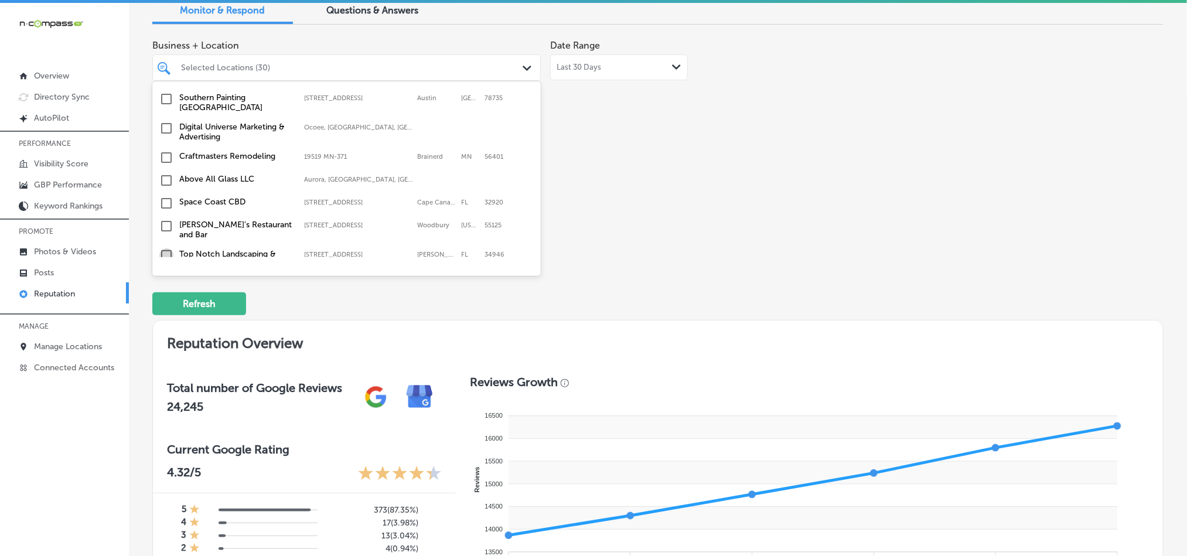
click at [165, 248] on input "checkbox" at bounding box center [166, 255] width 14 height 14
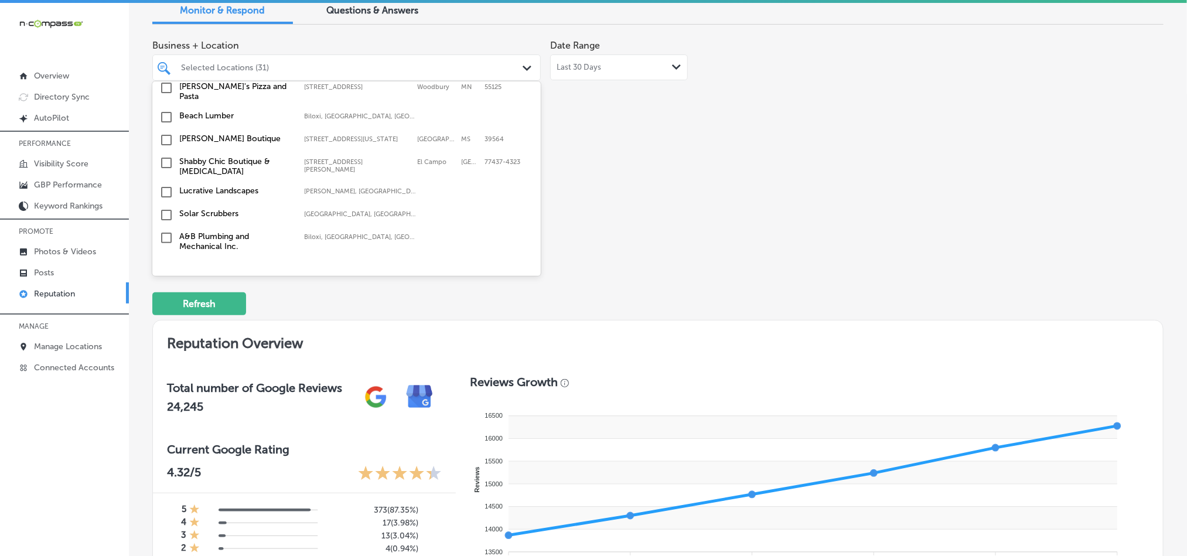
scroll to position [2100, 0]
click at [165, 233] on input "checkbox" at bounding box center [166, 240] width 14 height 14
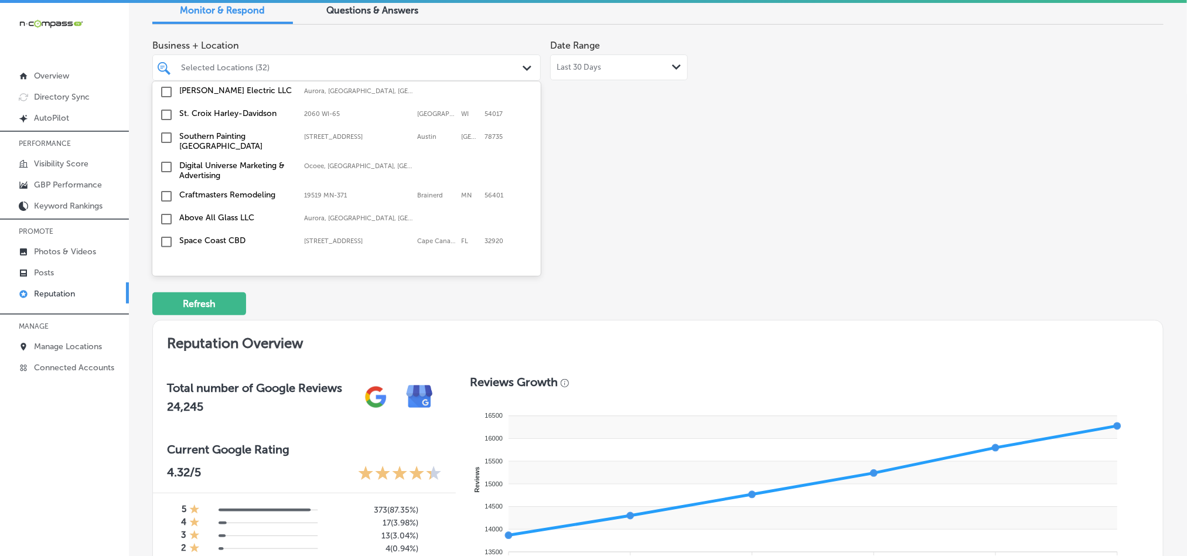
scroll to position [1924, 0]
click at [165, 235] on input "checkbox" at bounding box center [166, 242] width 14 height 14
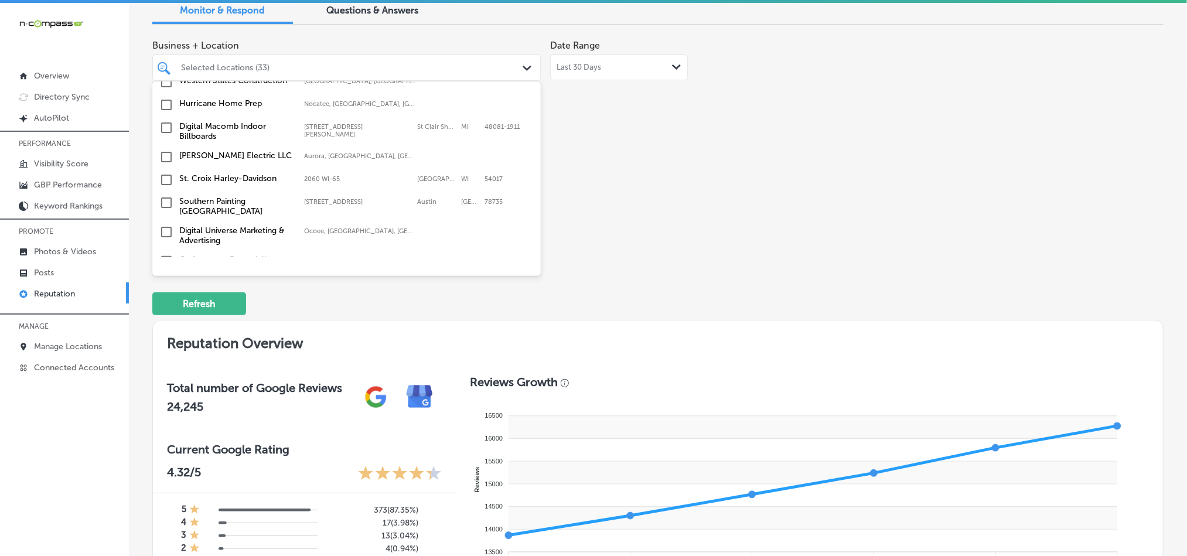
scroll to position [1880, 0]
click at [165, 175] on input "checkbox" at bounding box center [166, 182] width 14 height 14
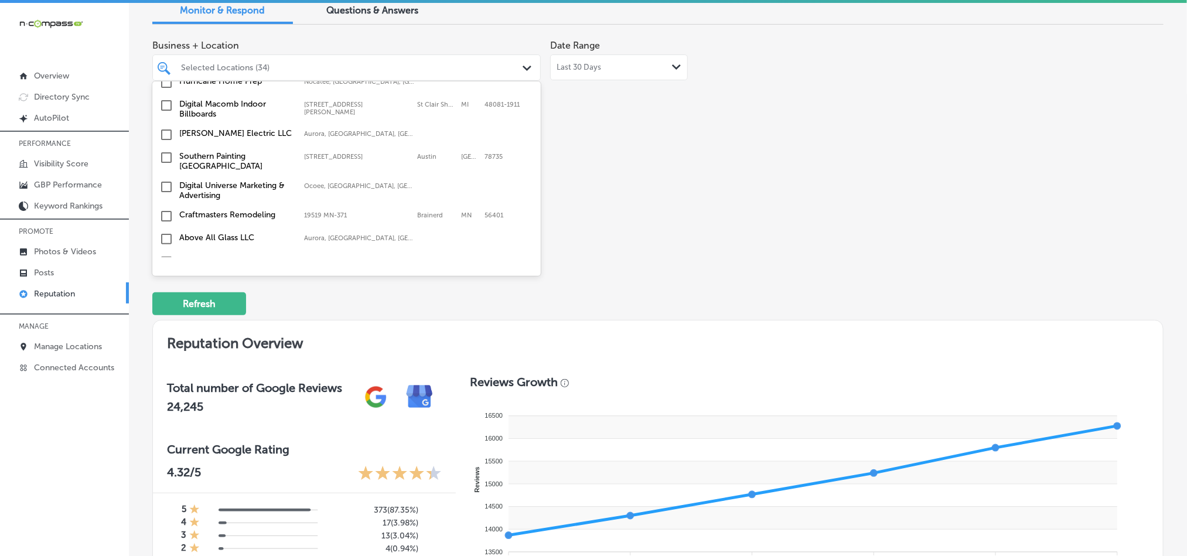
scroll to position [1933, 0]
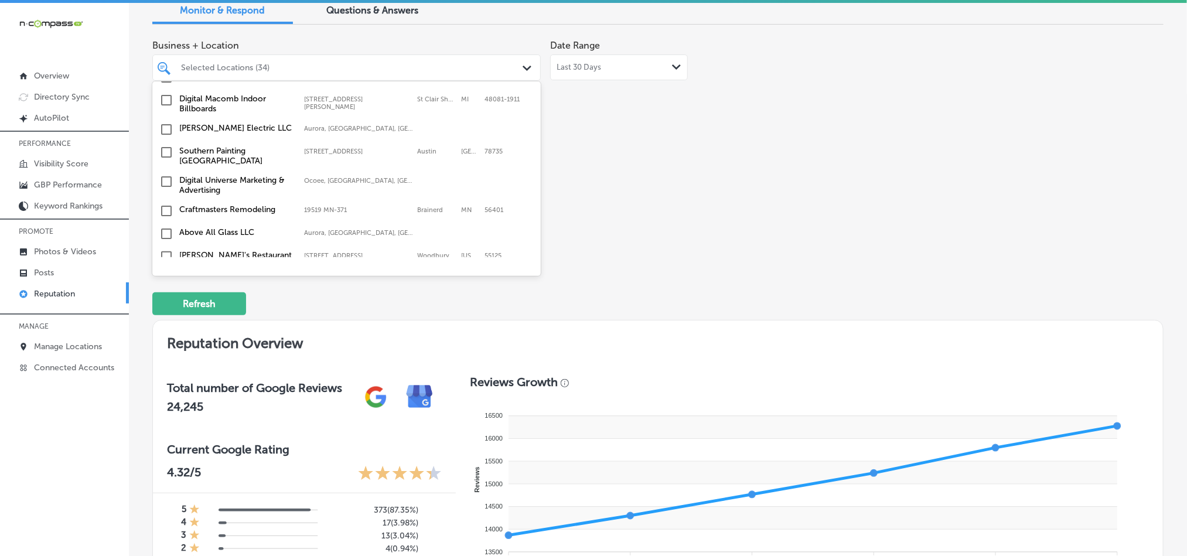
click at [165, 204] on input "checkbox" at bounding box center [166, 211] width 14 height 14
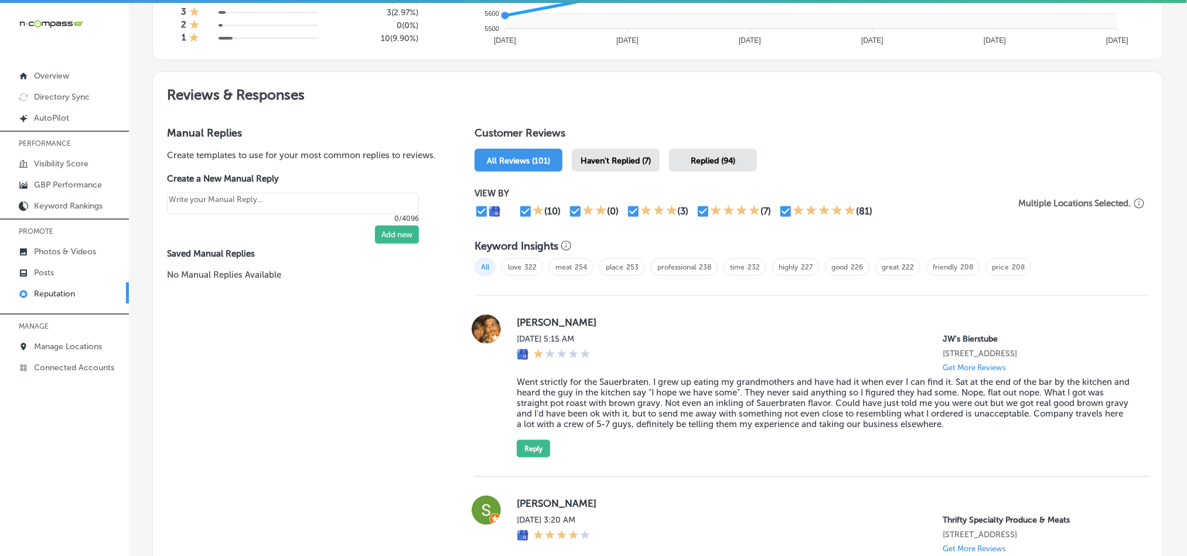
scroll to position [586, 0]
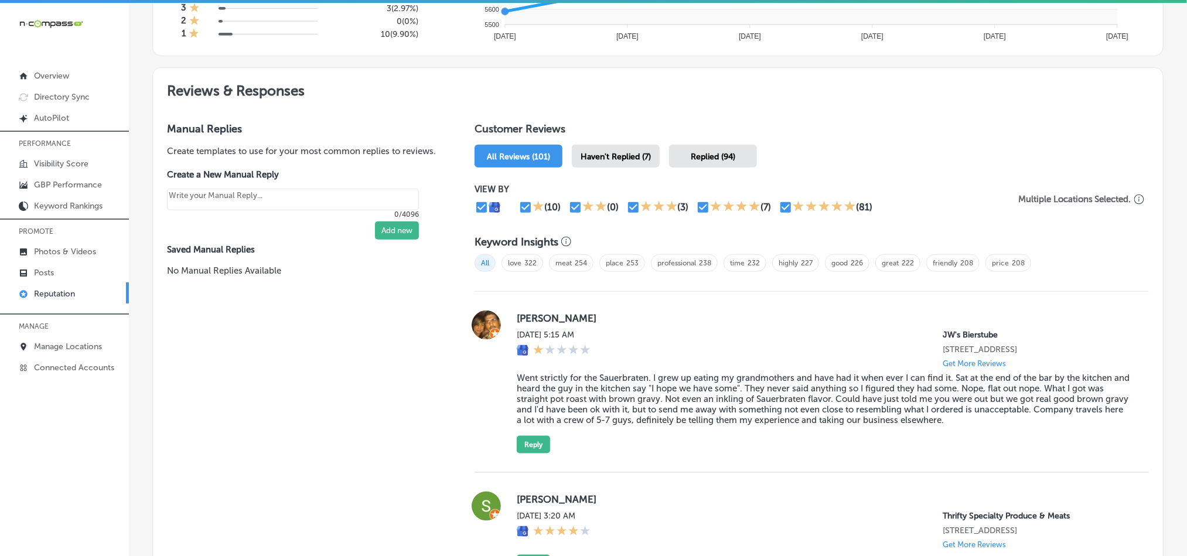
click at [638, 145] on div "Haven't Replied (7)" at bounding box center [616, 156] width 88 height 23
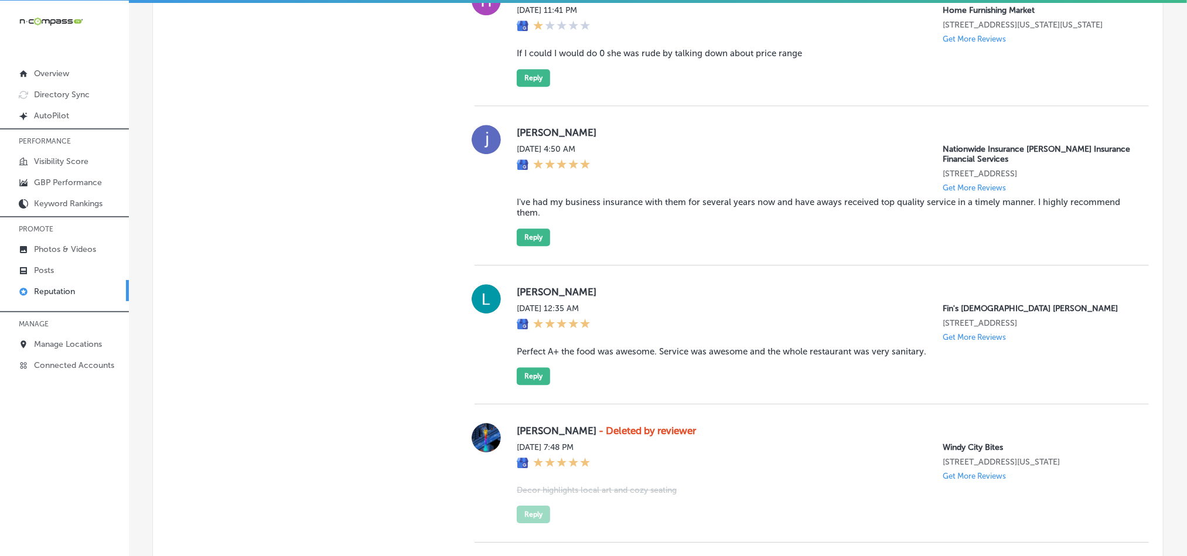
scroll to position [1728, 0]
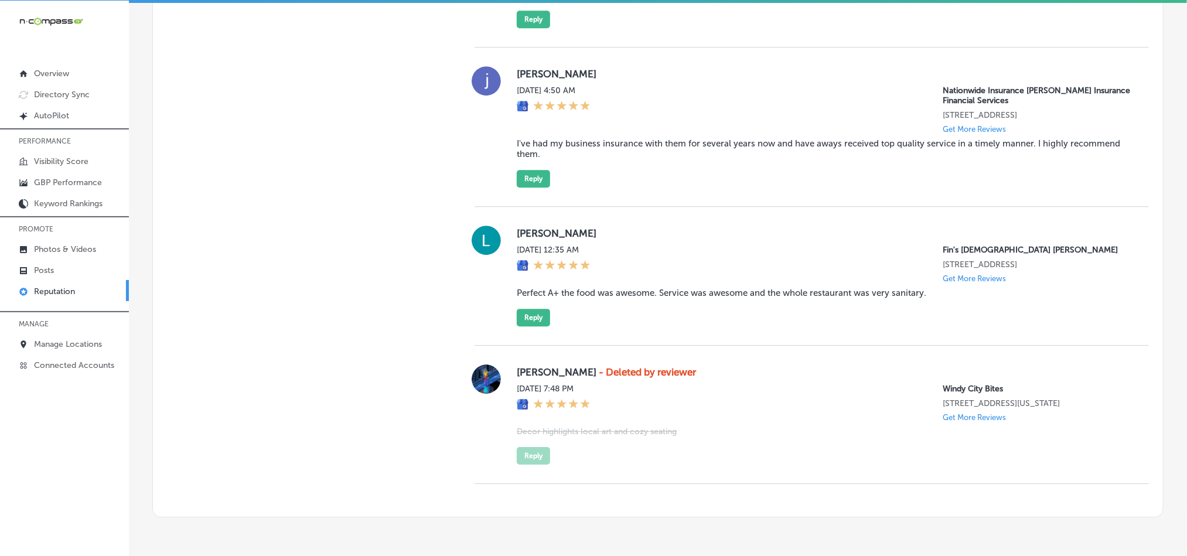
drag, startPoint x: 510, startPoint y: 243, endPoint x: 595, endPoint y: 241, distance: 84.4
click at [595, 241] on div "[PERSON_NAME] [DATE] 12:35 AM Fin's Japanese Sushi Grill [STREET_ADDRESS] Get M…" at bounding box center [811, 276] width 674 height 101
copy label "[PERSON_NAME]"
click at [548, 229] on div "[PERSON_NAME] [DATE] 12:35 AM Fin's Japanese Sushi Grill [STREET_ADDRESS] Get M…" at bounding box center [811, 276] width 674 height 139
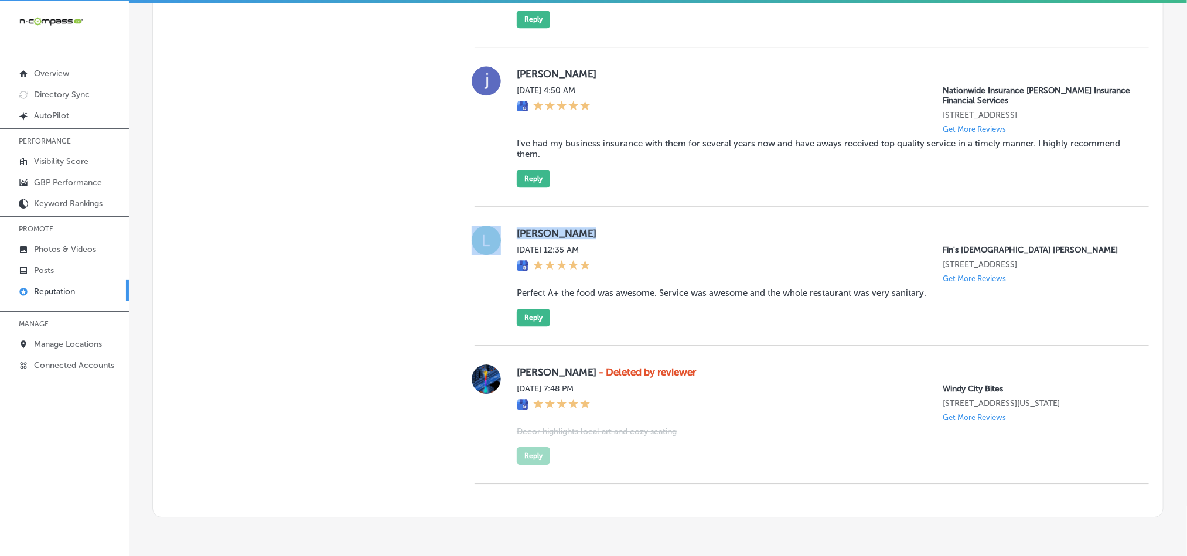
drag, startPoint x: 503, startPoint y: 244, endPoint x: 606, endPoint y: 244, distance: 103.7
click at [606, 244] on div "[PERSON_NAME] [DATE] 12:35 AM Fin's Japanese Sushi Grill [STREET_ADDRESS] Get M…" at bounding box center [811, 276] width 674 height 101
click at [602, 337] on div "[PERSON_NAME] [DATE] 12:35 AM Fin's Japanese Sushi Grill [STREET_ADDRESS] Get M…" at bounding box center [811, 276] width 674 height 139
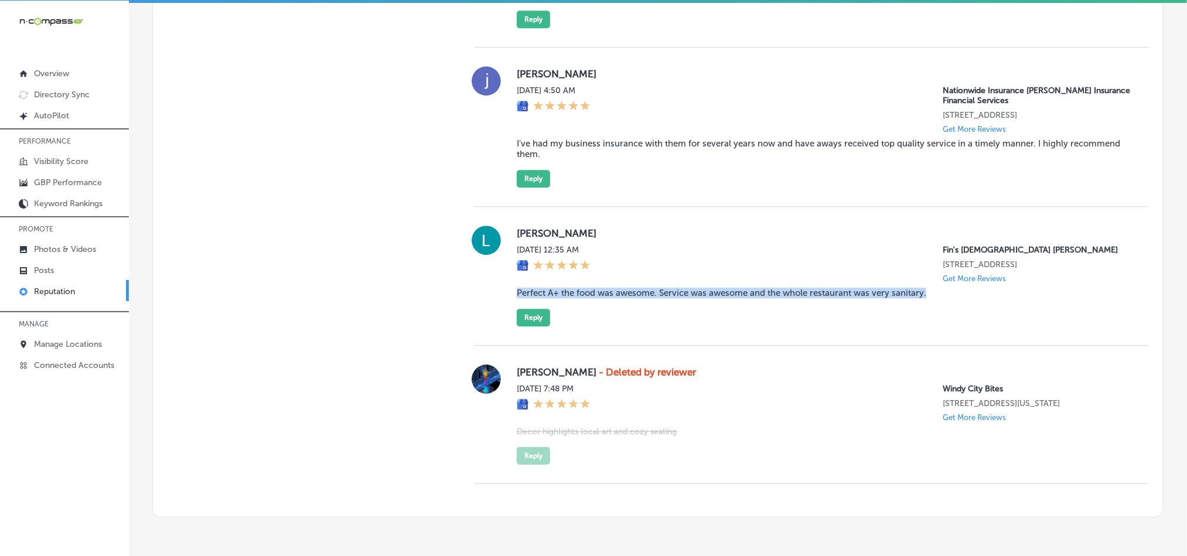
drag, startPoint x: 508, startPoint y: 300, endPoint x: 954, endPoint y: 311, distance: 445.9
click at [954, 311] on div "[PERSON_NAME] [DATE] 12:35 AM Fin's Japanese Sushi Grill [STREET_ADDRESS] Get M…" at bounding box center [811, 276] width 674 height 101
copy blockquote "Perfect A+ the food was awesome. Service was awesome and the whole restaurant w…"
click at [626, 239] on label "[PERSON_NAME]" at bounding box center [823, 233] width 613 height 12
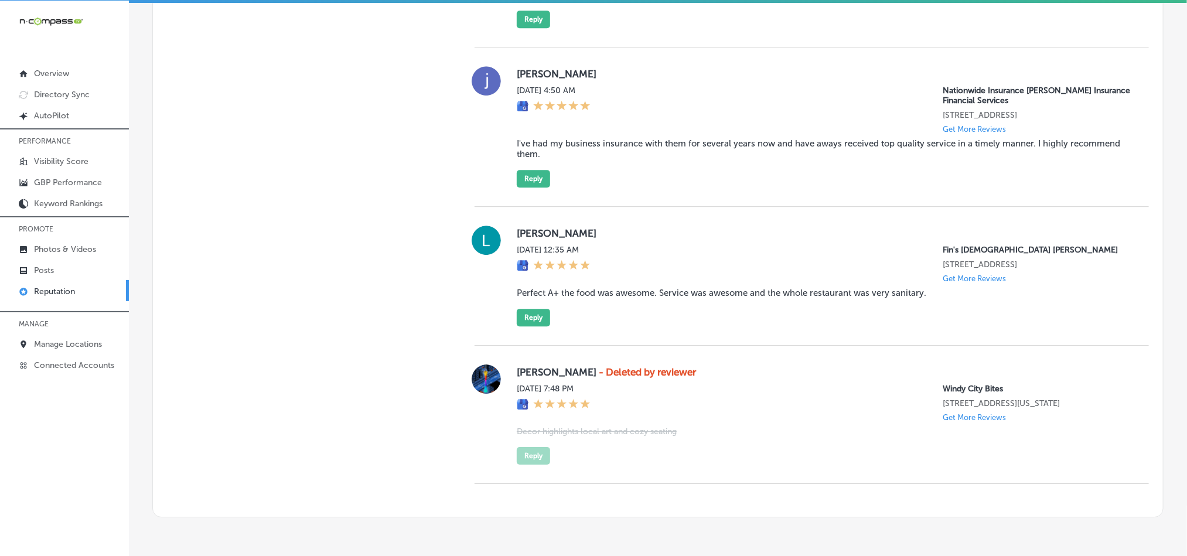
scroll to position [1757, 0]
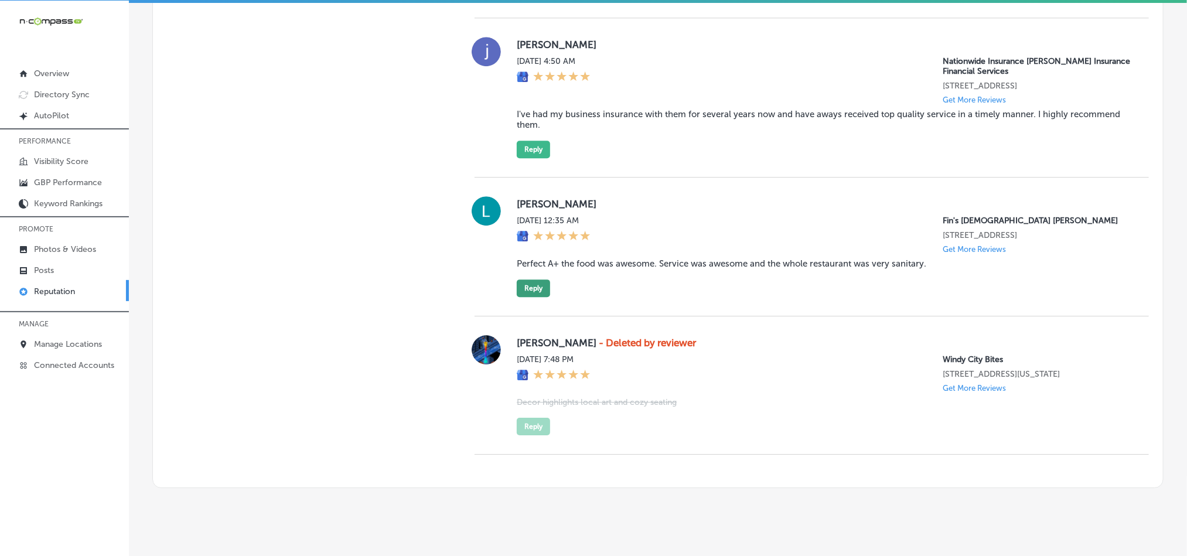
click at [518, 297] on button "Reply" at bounding box center [533, 288] width 33 height 18
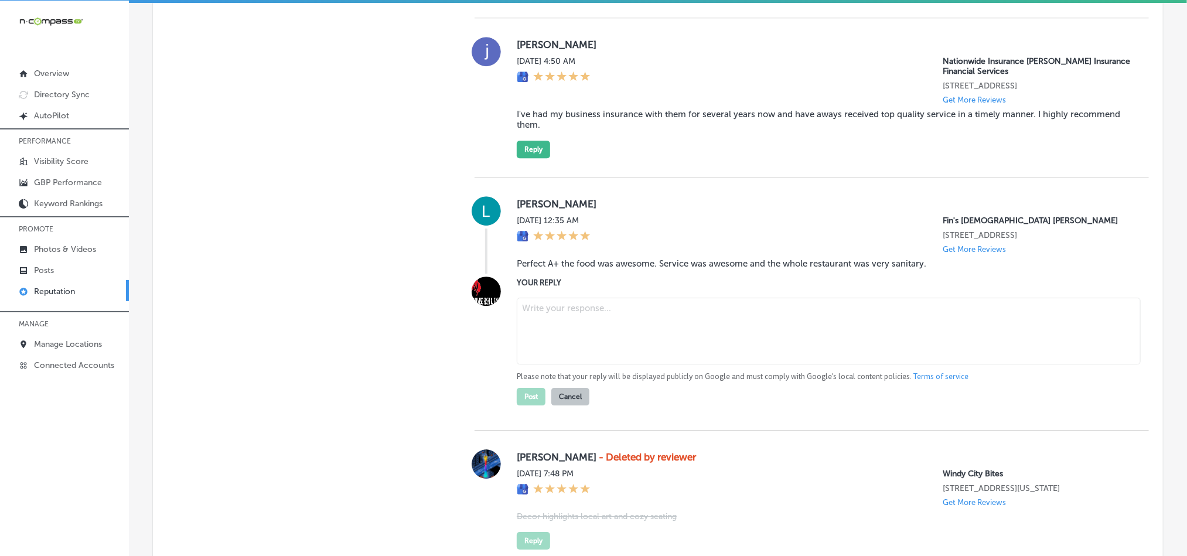
type textarea "x"
click at [605, 343] on textarea at bounding box center [829, 331] width 624 height 67
paste textarea "Thank you for the fantastic review, [PERSON_NAME]! We’re thrilled to hear you e…"
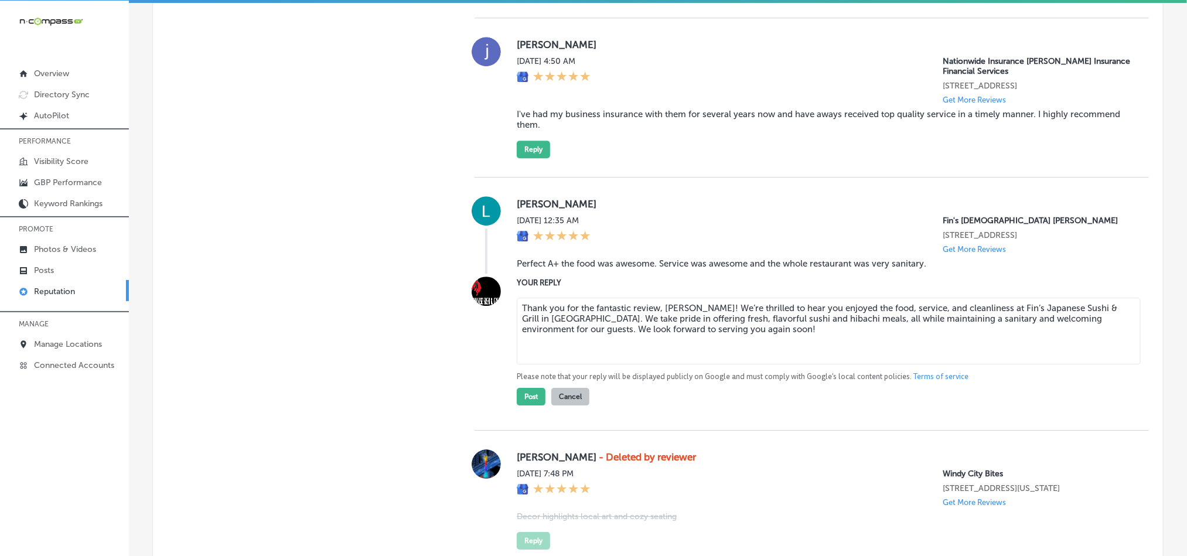
click at [736, 316] on textarea "Thank you for the fantastic review, [PERSON_NAME]! We’re thrilled to hear you e…" at bounding box center [829, 331] width 624 height 67
type textarea "Thank you for the fantastic review, [PERSON_NAME]! We’re glad to hear you enjoy…"
click at [517, 405] on button "Post" at bounding box center [531, 397] width 29 height 18
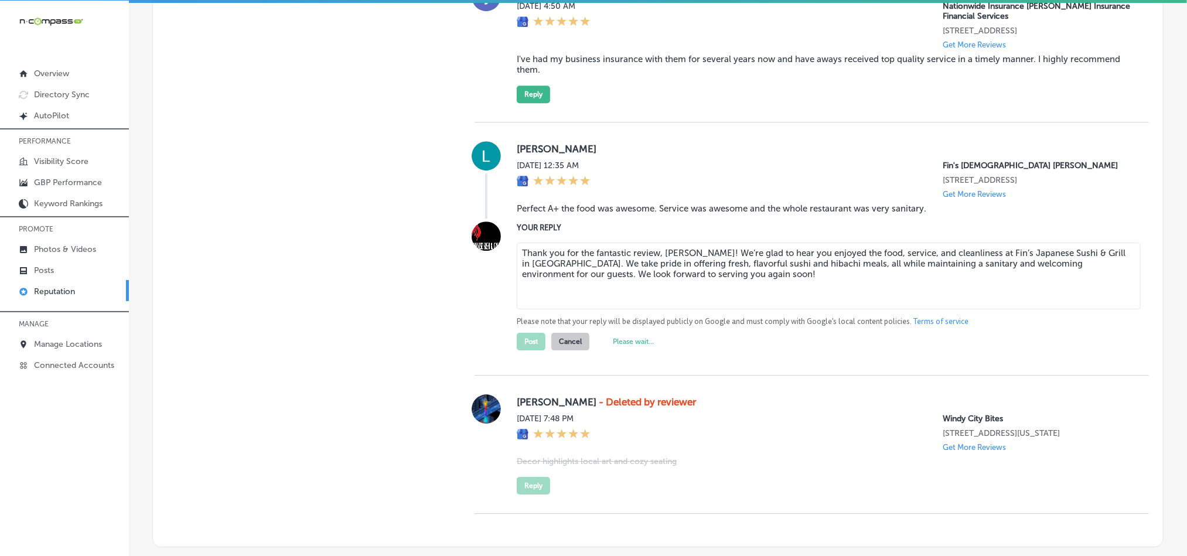
scroll to position [1816, 0]
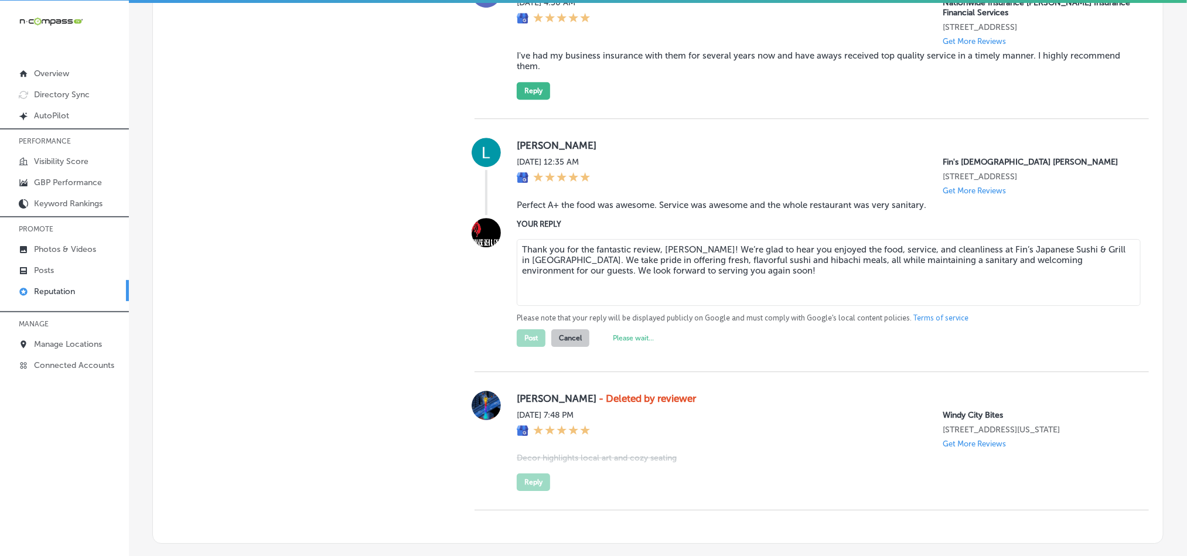
type textarea "x"
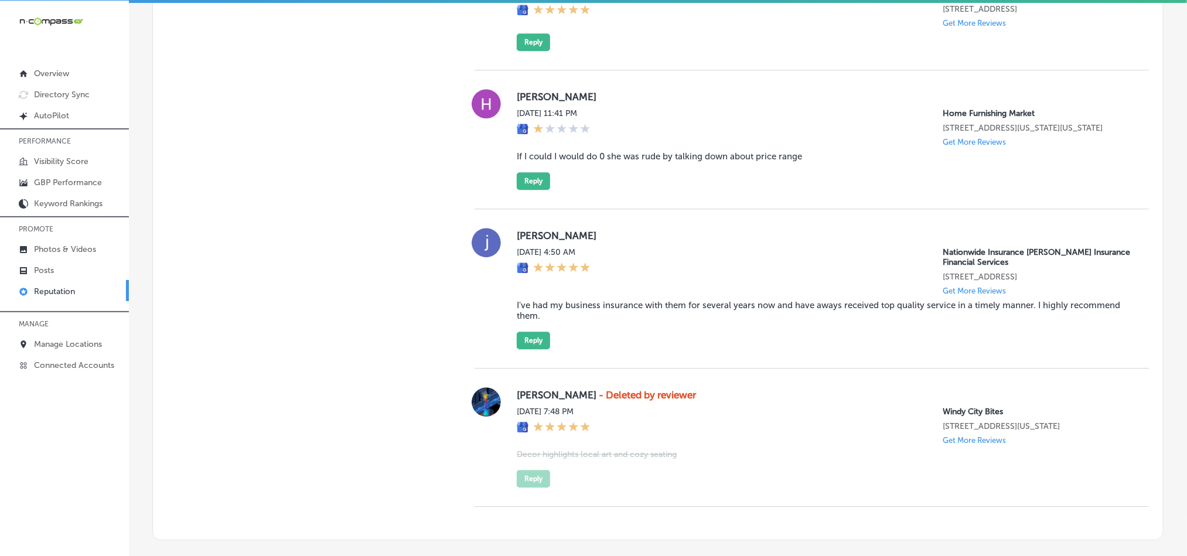
scroll to position [1536, 0]
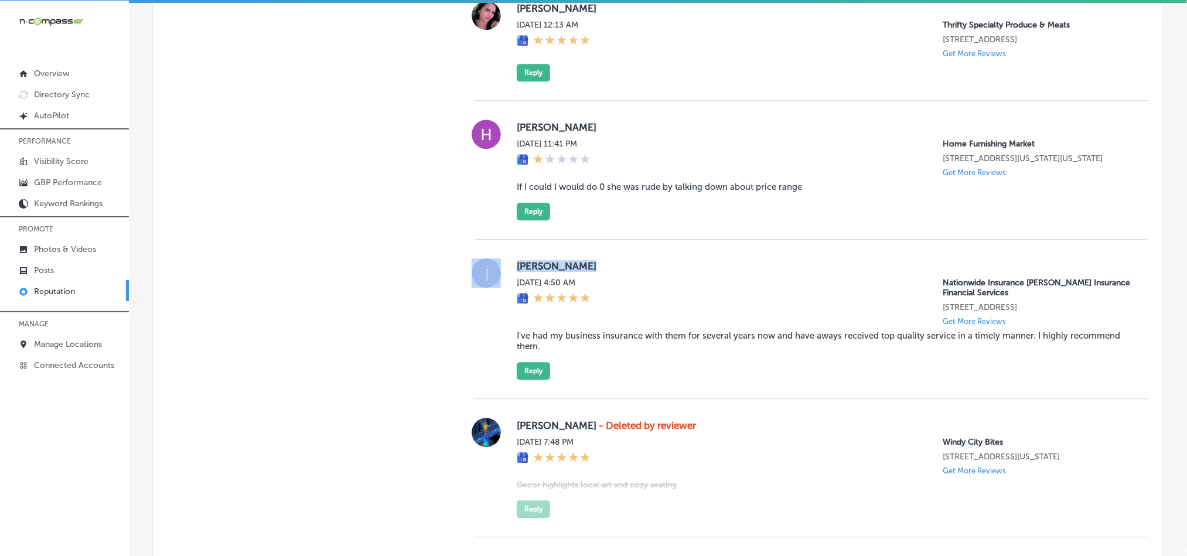
drag, startPoint x: 498, startPoint y: 283, endPoint x: 583, endPoint y: 276, distance: 85.8
click at [583, 276] on div "[PERSON_NAME][DATE] 4:50 AM Nationwide Insurance [PERSON_NAME] Insurance Financ…" at bounding box center [811, 318] width 674 height 121
copy div "[PERSON_NAME]"
click at [575, 339] on div "[PERSON_NAME][DATE] 4:50 AM Nationwide Insurance [PERSON_NAME] Insurance Financ…" at bounding box center [823, 318] width 613 height 121
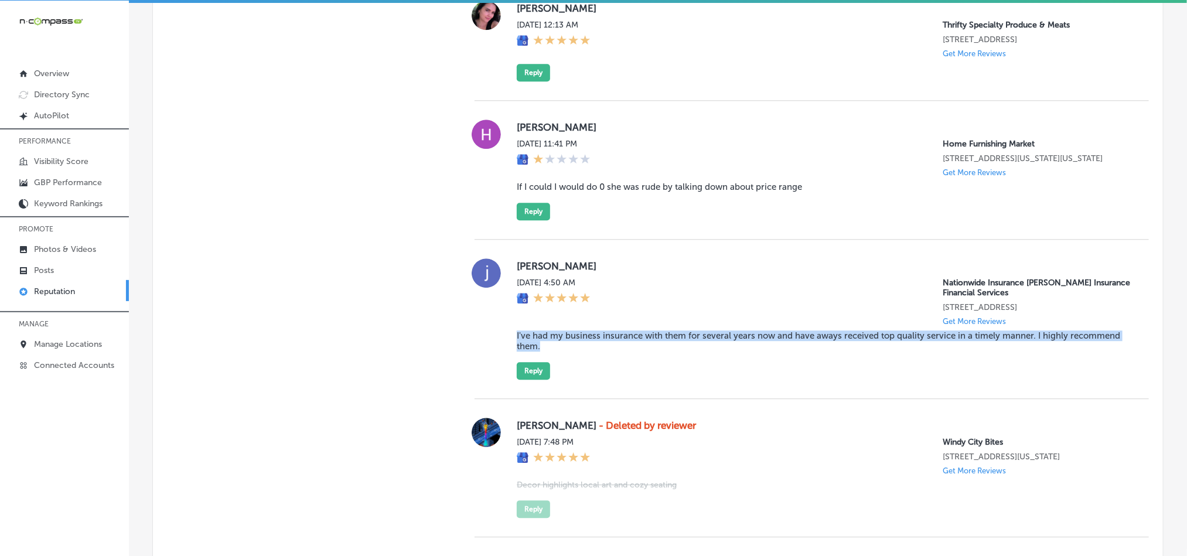
drag, startPoint x: 507, startPoint y: 344, endPoint x: 555, endPoint y: 354, distance: 49.5
click at [555, 354] on div "[PERSON_NAME][DATE] 4:50 AM Nationwide Insurance [PERSON_NAME] Insurance Financ…" at bounding box center [811, 318] width 674 height 121
copy blockquote "I've had my business insurance with them for several years now and have aways r…"
click at [575, 326] on div "[DATE] 4:50 AM" at bounding box center [554, 302] width 74 height 48
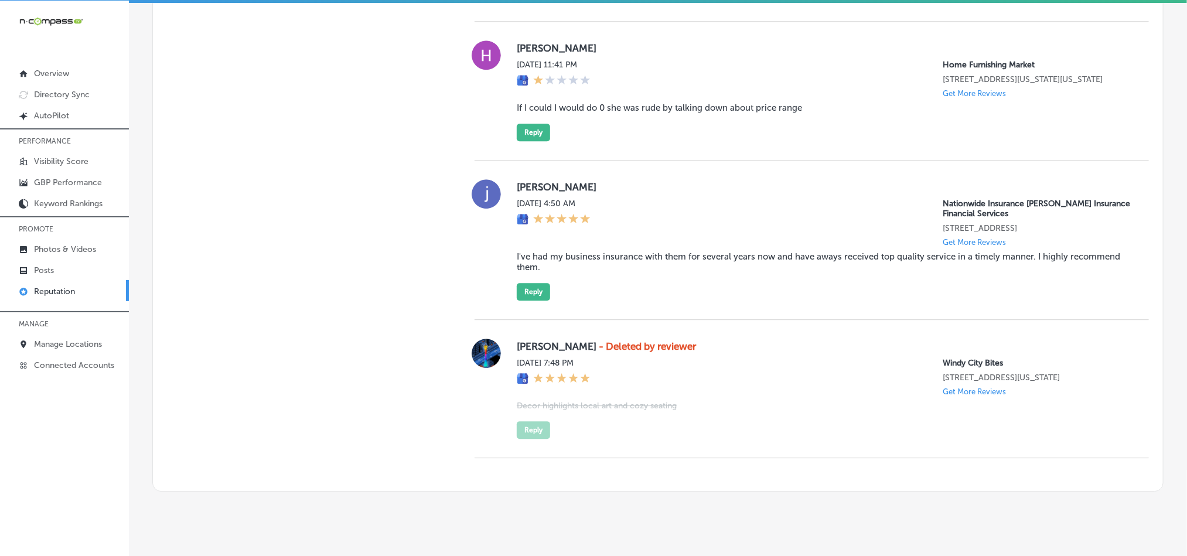
scroll to position [1624, 0]
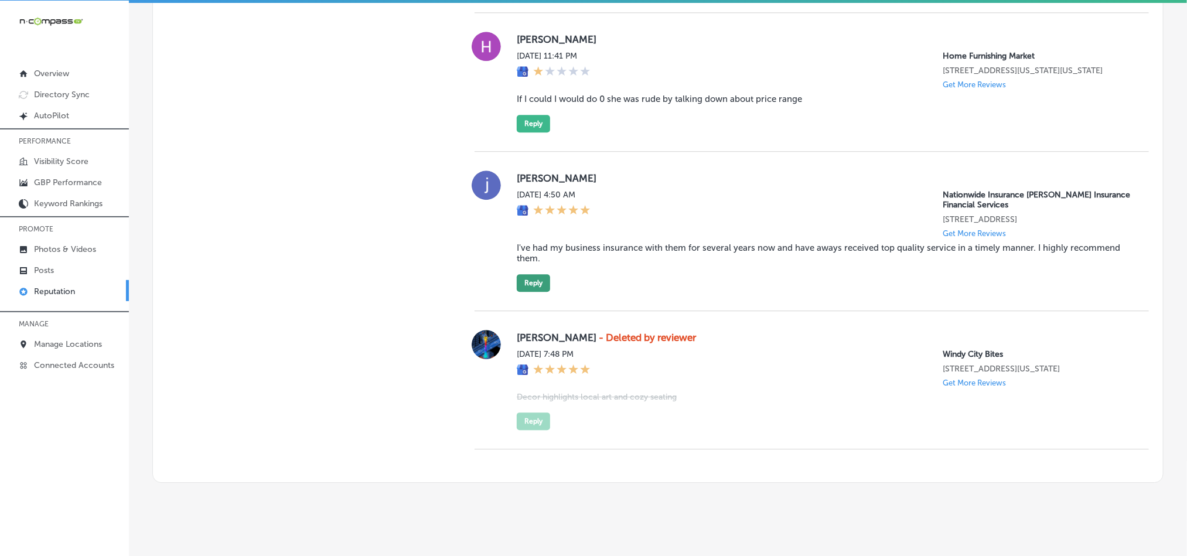
click at [524, 285] on button "Reply" at bounding box center [533, 283] width 33 height 18
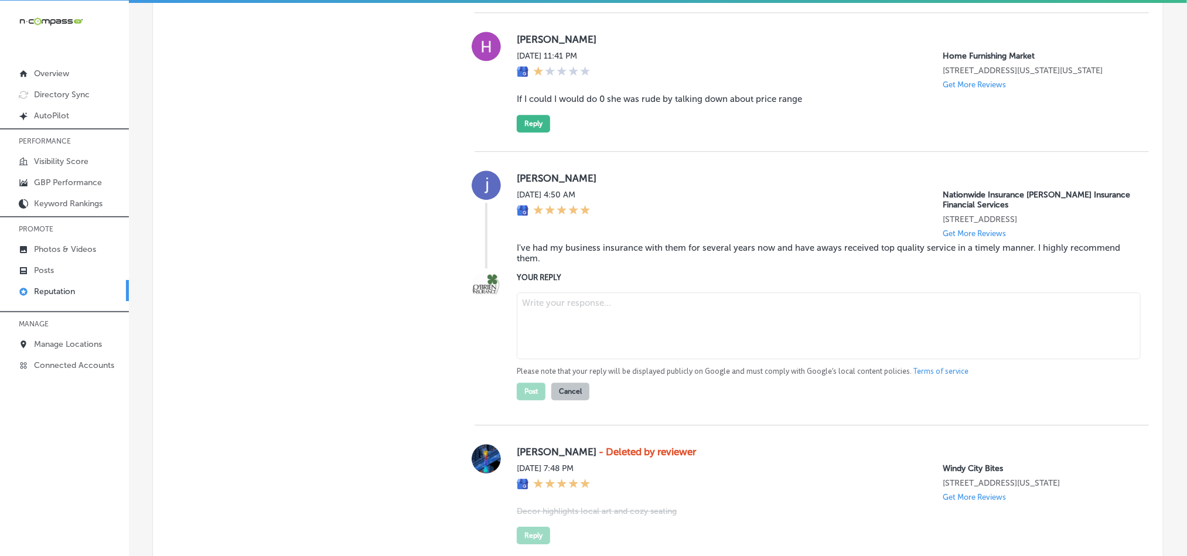
click at [637, 310] on textarea at bounding box center [829, 325] width 624 height 67
paste textarea "Thank you for the great review, [PERSON_NAME]! We’re so glad to hear that you’v…"
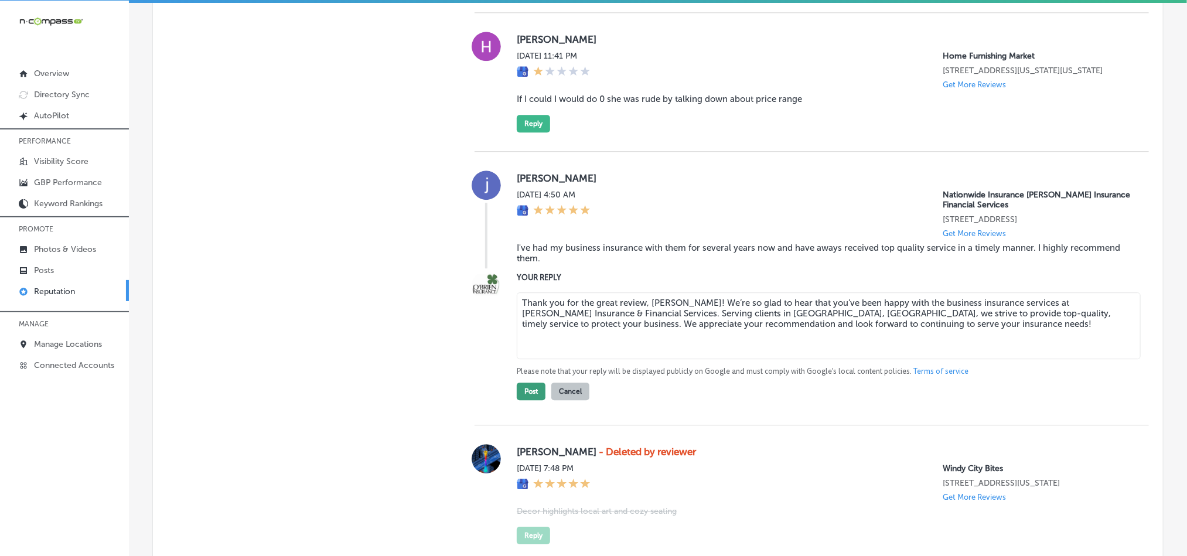
type textarea "Thank you for the great review, [PERSON_NAME]! We’re so glad to hear that you’v…"
click at [521, 400] on button "Post" at bounding box center [531, 391] width 29 height 18
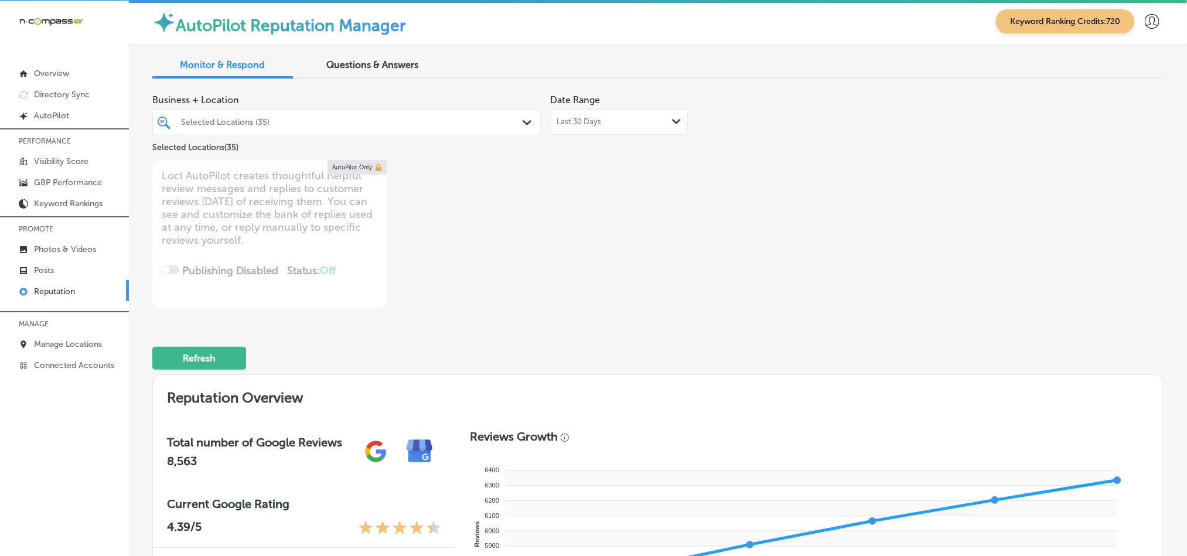
scroll to position [0, 0]
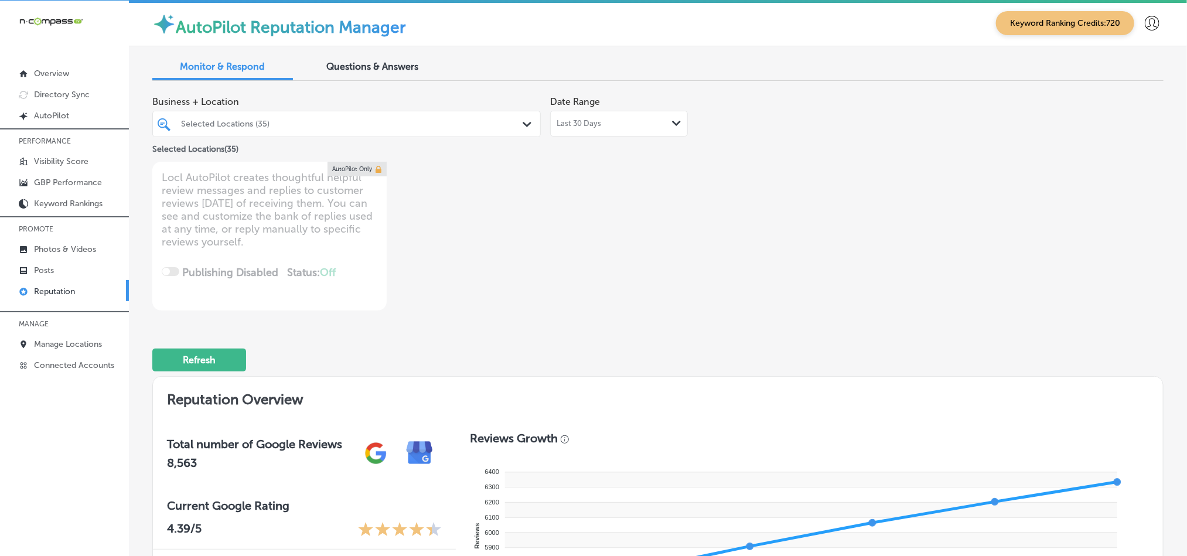
click at [598, 130] on div "Last 30 Days Path Created with Sketch." at bounding box center [619, 124] width 138 height 26
type textarea "x"
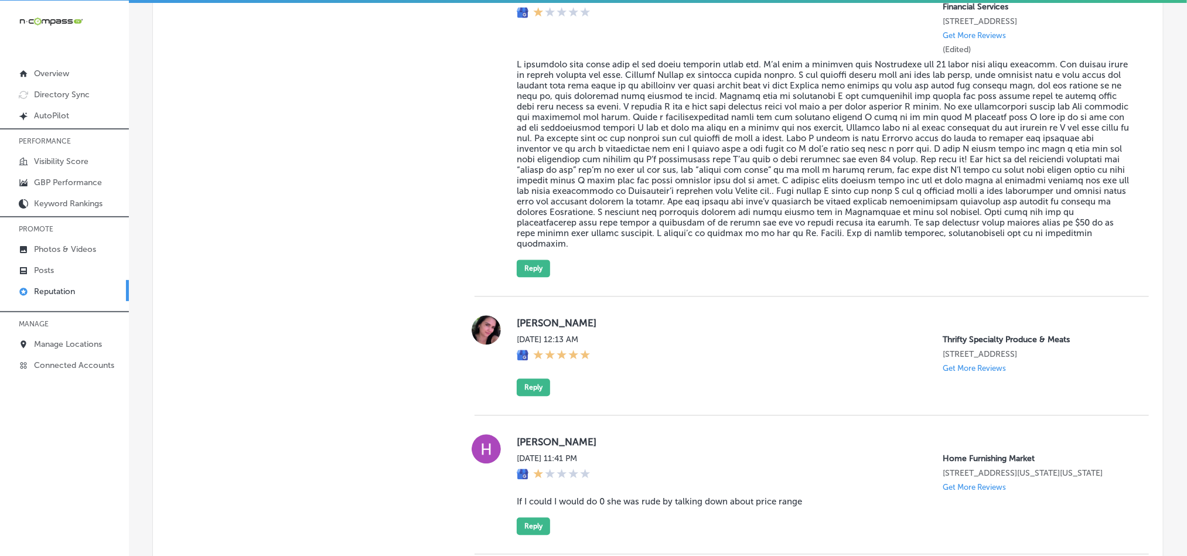
scroll to position [1201, 0]
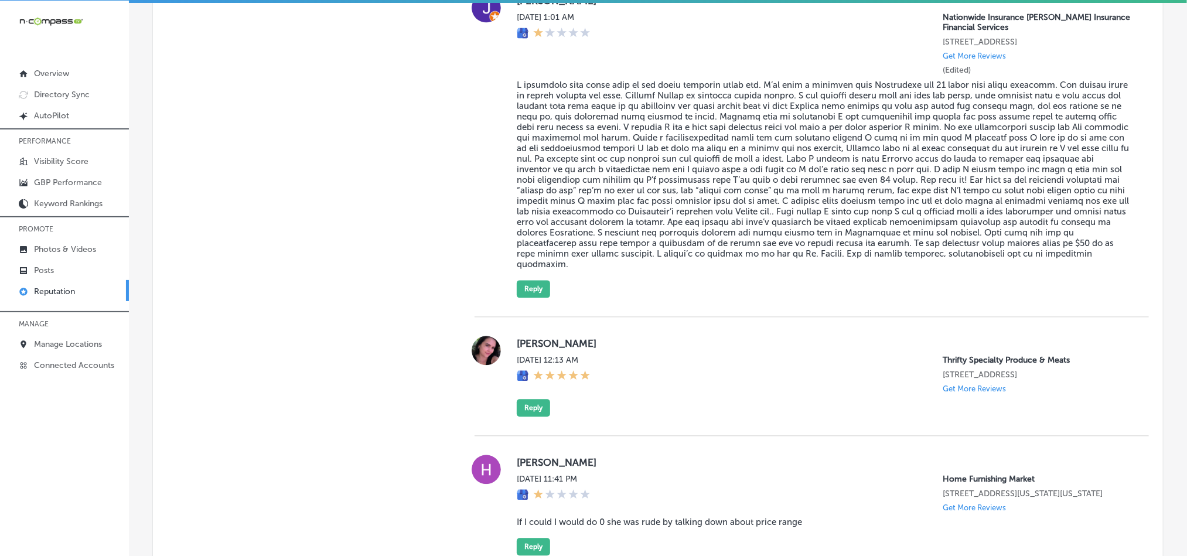
drag, startPoint x: 508, startPoint y: 345, endPoint x: 619, endPoint y: 341, distance: 110.8
click at [619, 341] on div "[PERSON_NAME] [DATE] 12:13 AM Thrifty Specialty Produce & Meats [STREET_ADDRESS…" at bounding box center [811, 376] width 674 height 81
copy label "[PERSON_NAME]"
click at [604, 412] on div "[PERSON_NAME] [DATE] 12:13 AM Thrifty Specialty Produce & Meats [STREET_ADDRESS…" at bounding box center [823, 376] width 613 height 81
click at [619, 423] on div "[PERSON_NAME] [DATE] 12:13 AM Thrifty Specialty Produce & Meats [STREET_ADDRESS…" at bounding box center [811, 376] width 674 height 119
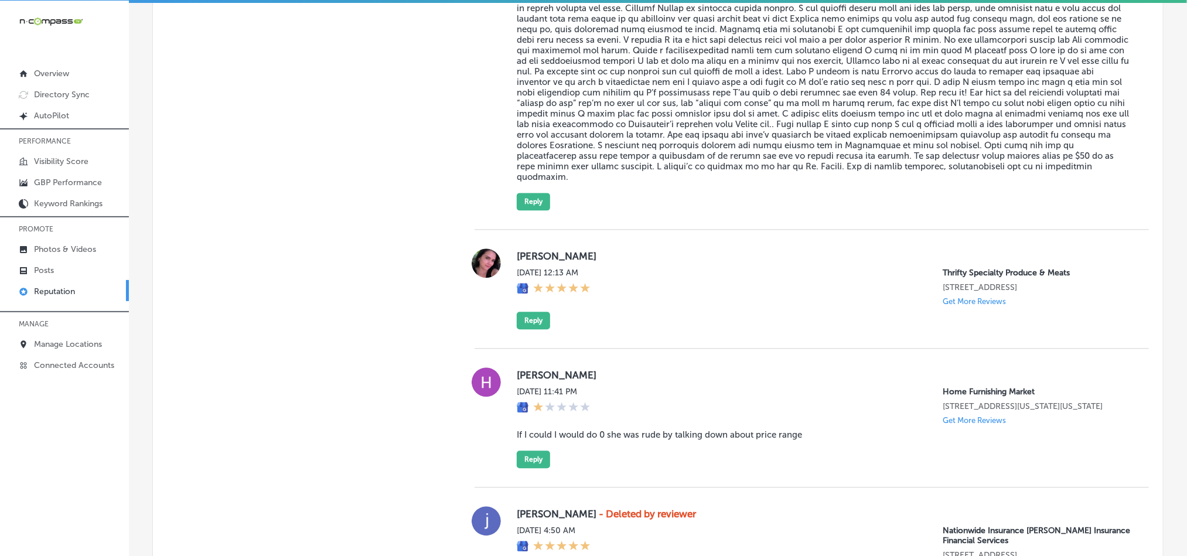
scroll to position [1318, 0]
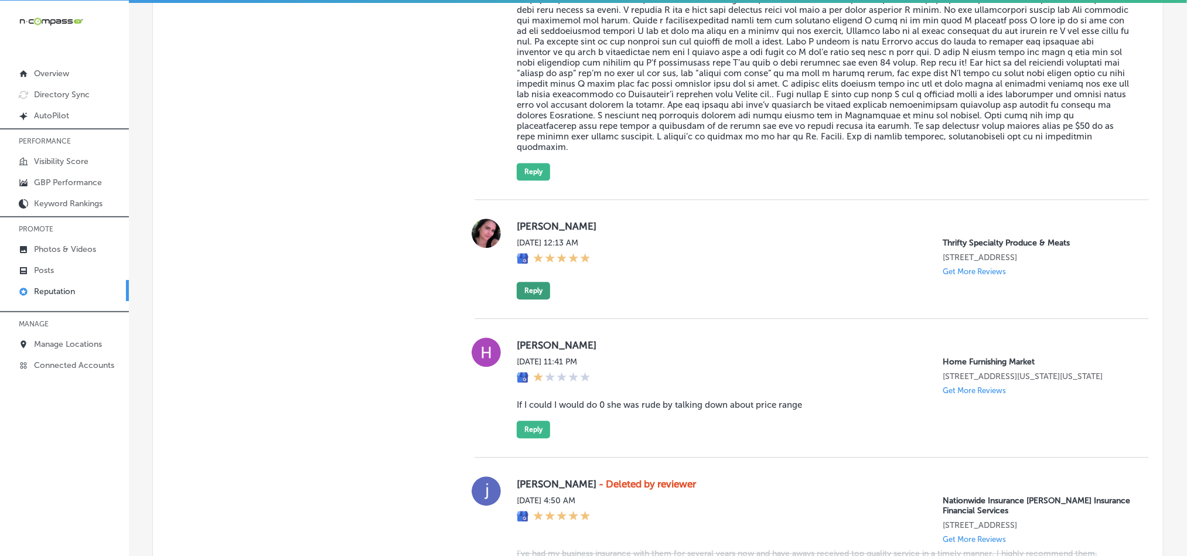
click at [522, 282] on button "Reply" at bounding box center [533, 291] width 33 height 18
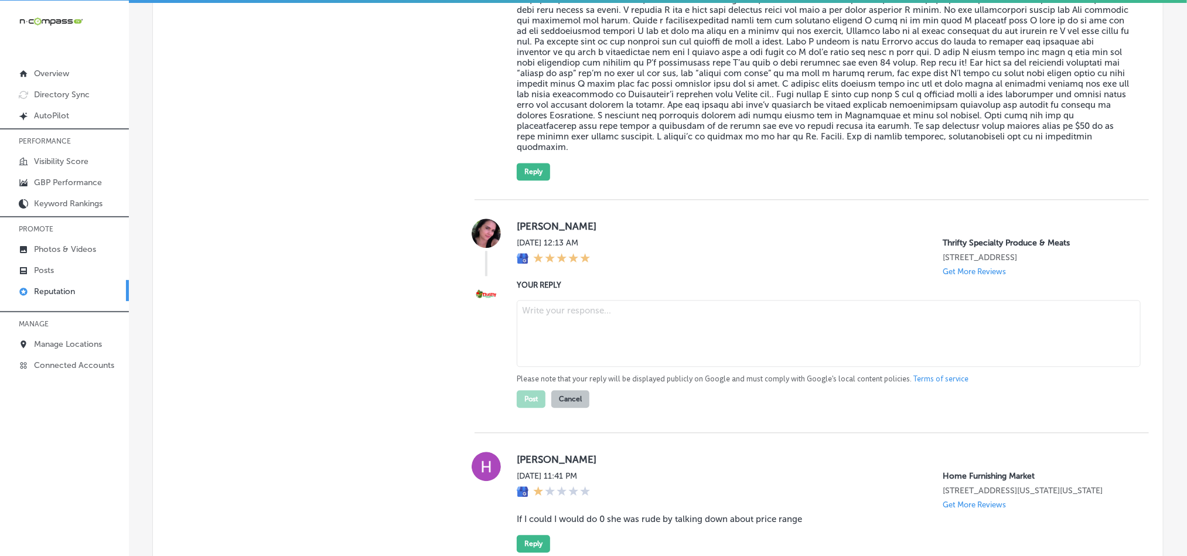
click at [602, 337] on textarea at bounding box center [829, 333] width 624 height 67
paste textarea "Thank you for the 5-star review, [PERSON_NAME]! We’re so glad you had a positiv…"
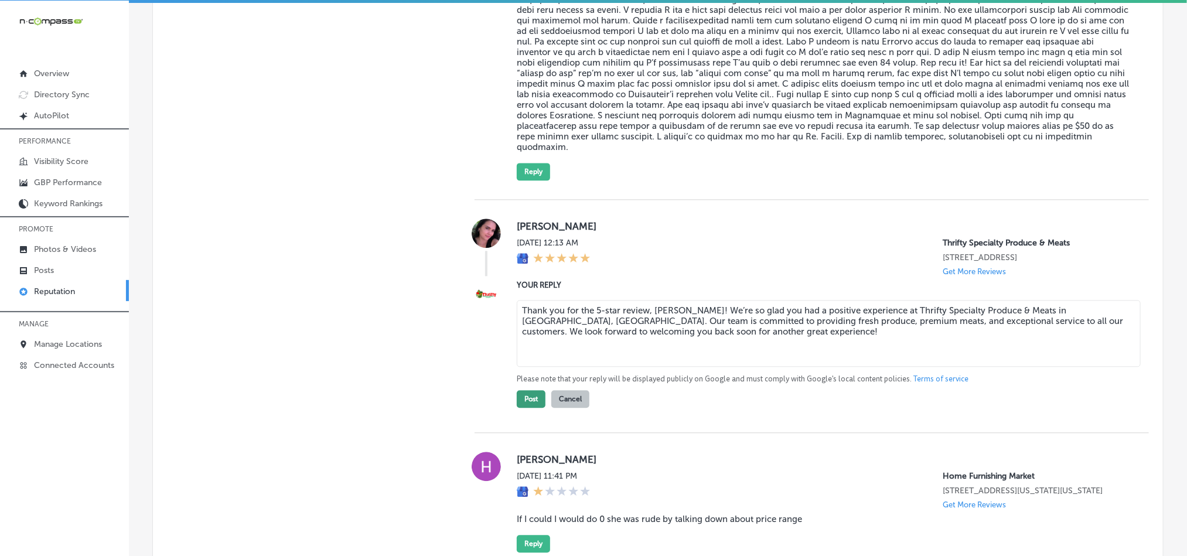
type textarea "Thank you for the 5-star review, [PERSON_NAME]! We’re so glad you had a positiv…"
click at [519, 396] on button "Post" at bounding box center [531, 399] width 29 height 18
type textarea "x"
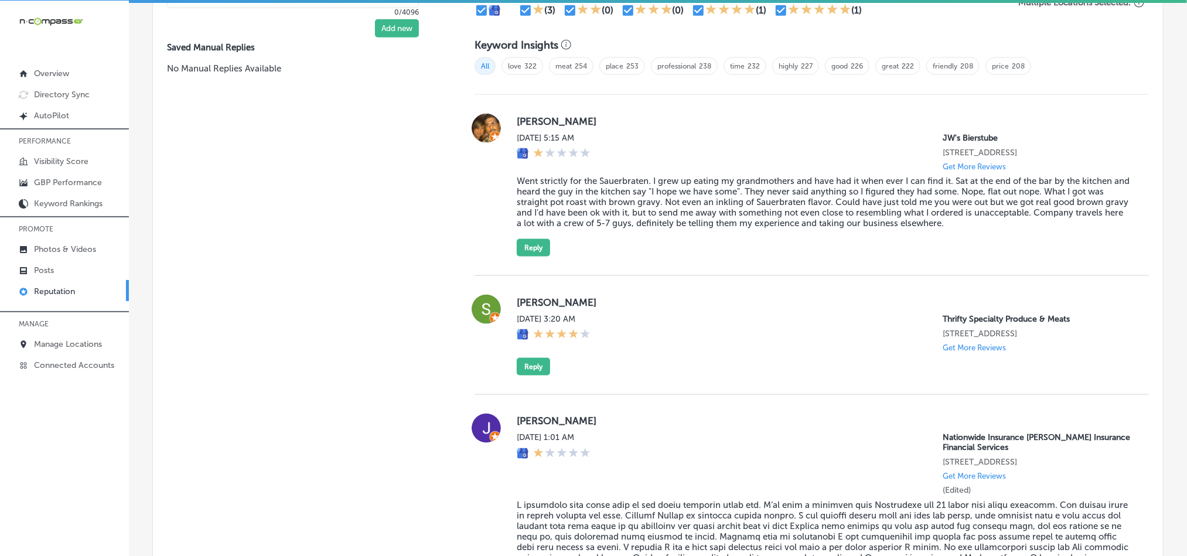
scroll to position [761, 0]
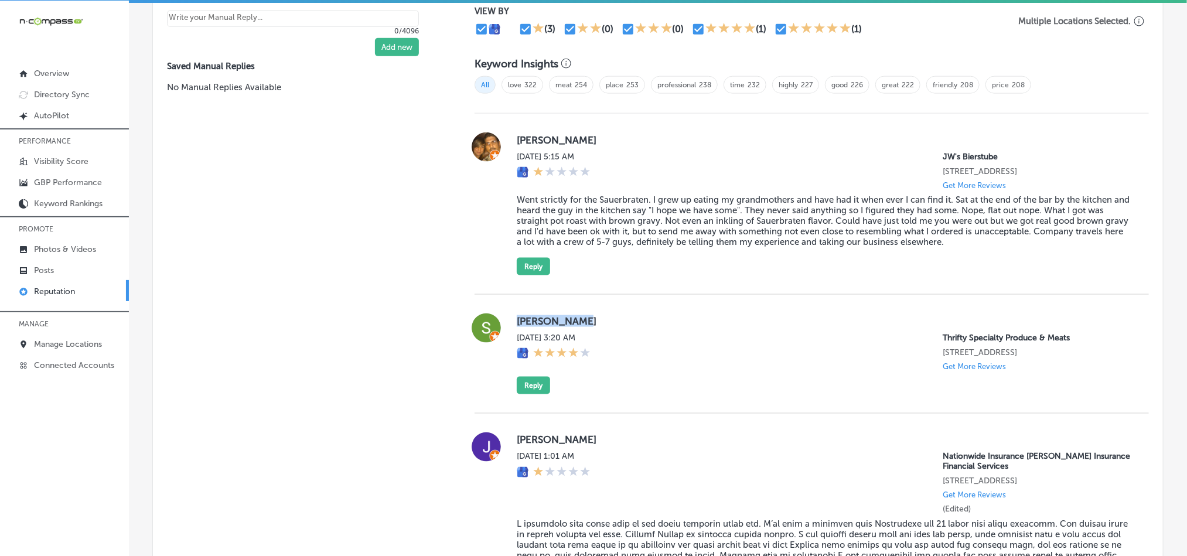
drag, startPoint x: 510, startPoint y: 322, endPoint x: 587, endPoint y: 312, distance: 78.0
click at [587, 313] on div "[PERSON_NAME][DATE] 3:20 AM Thrifty Specialty Produce & Meats [STREET_ADDRESS] …" at bounding box center [811, 353] width 674 height 81
copy label "[PERSON_NAME]"
click at [590, 364] on div "[DATE] 3:20 AM" at bounding box center [554, 352] width 74 height 38
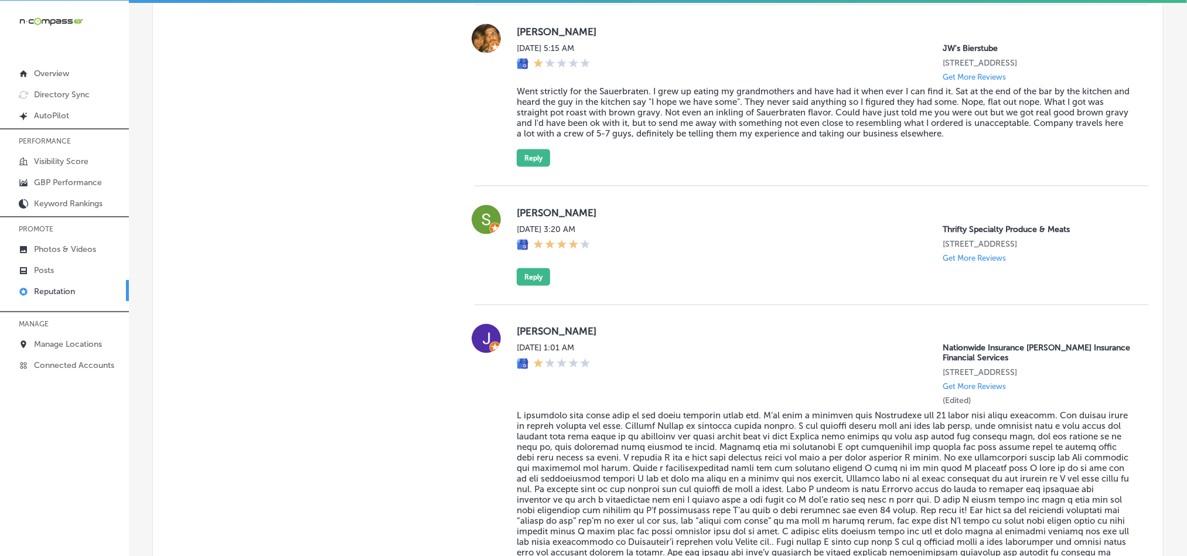
scroll to position [879, 0]
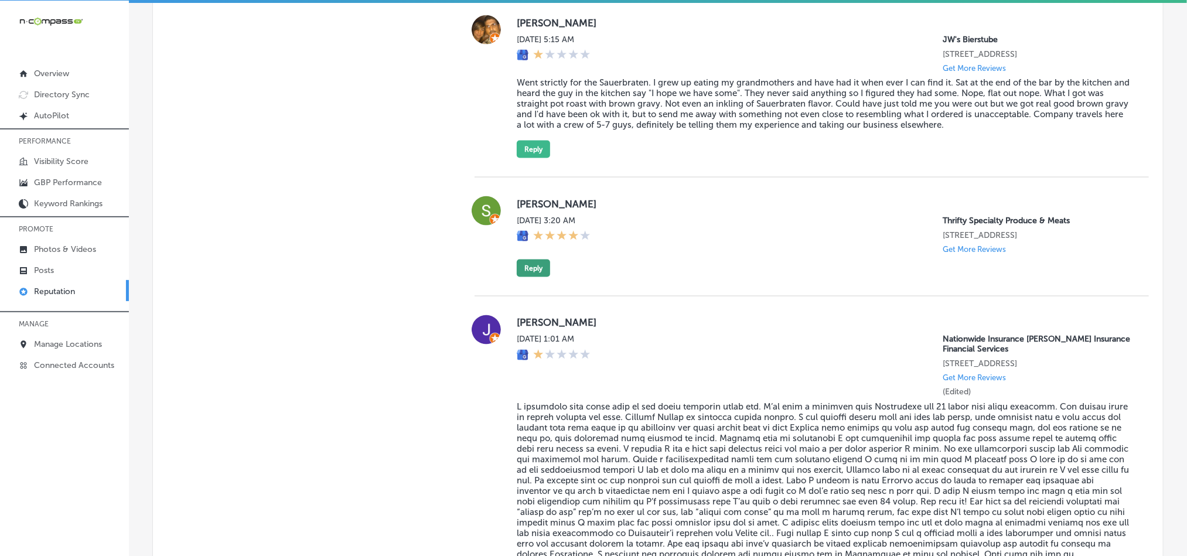
click at [531, 264] on button "Reply" at bounding box center [533, 268] width 33 height 18
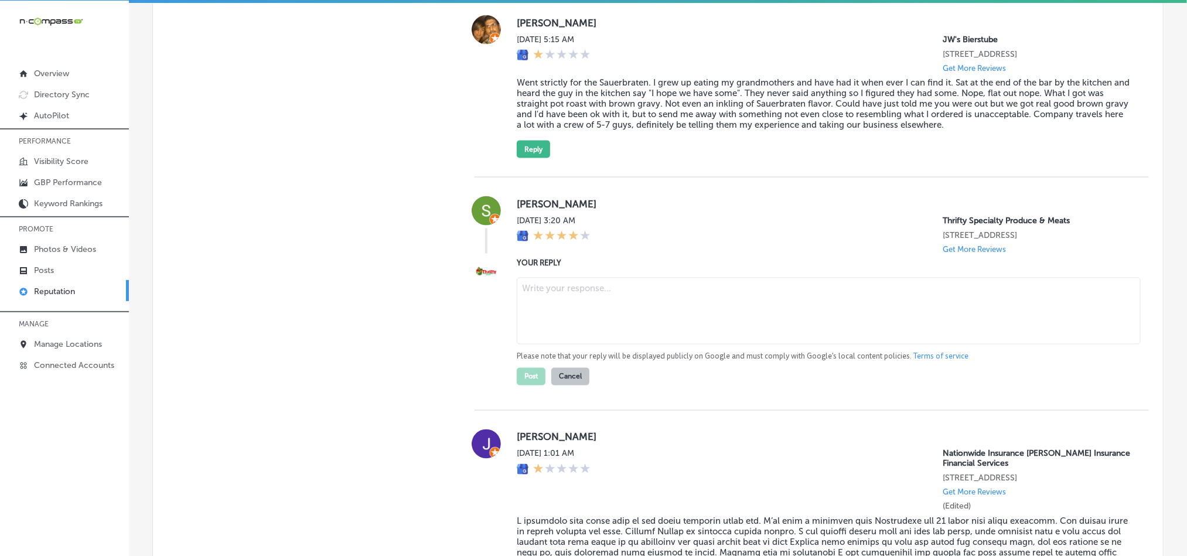
click at [590, 316] on textarea at bounding box center [829, 311] width 624 height 67
paste textarea "Thank you for the 4-star review, [PERSON_NAME]! We’re happy to hear you had a p…"
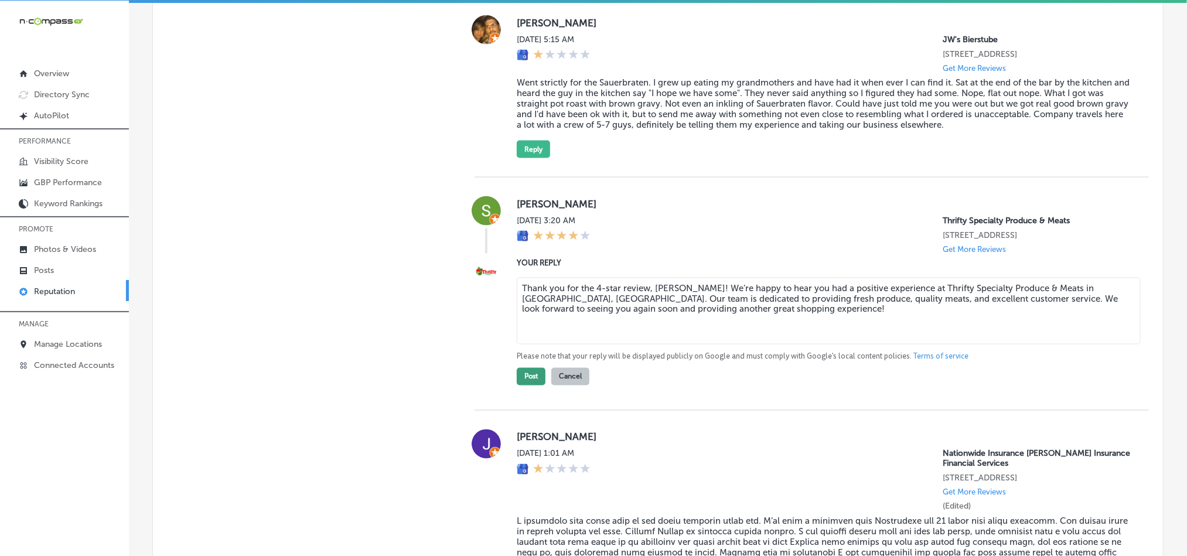
type textarea "Thank you for the 4-star review, [PERSON_NAME]! We’re happy to hear you had a p…"
click at [525, 375] on button "Post" at bounding box center [531, 377] width 29 height 18
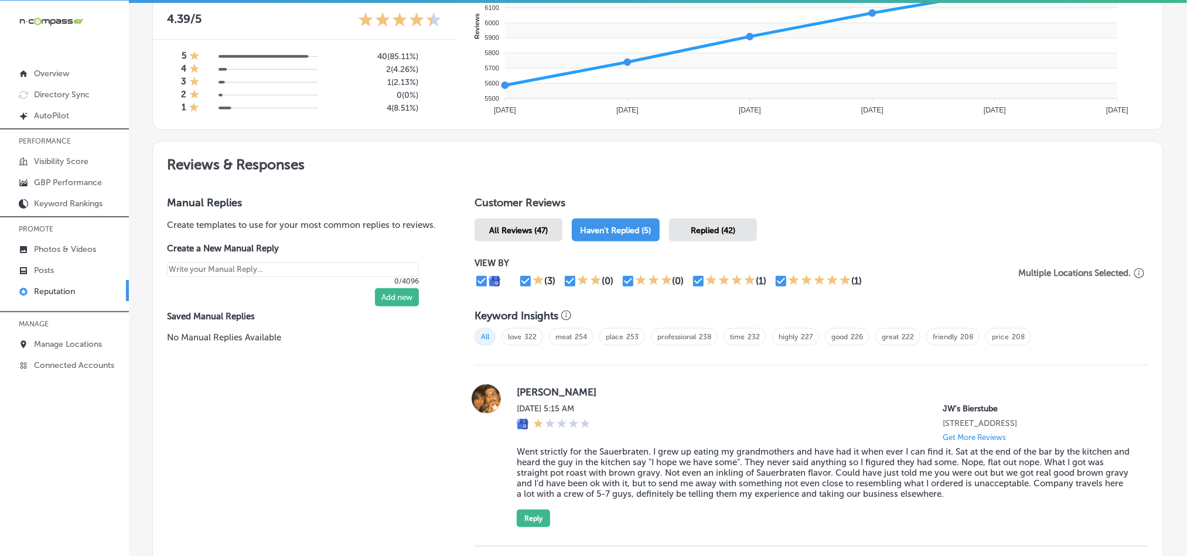
scroll to position [498, 0]
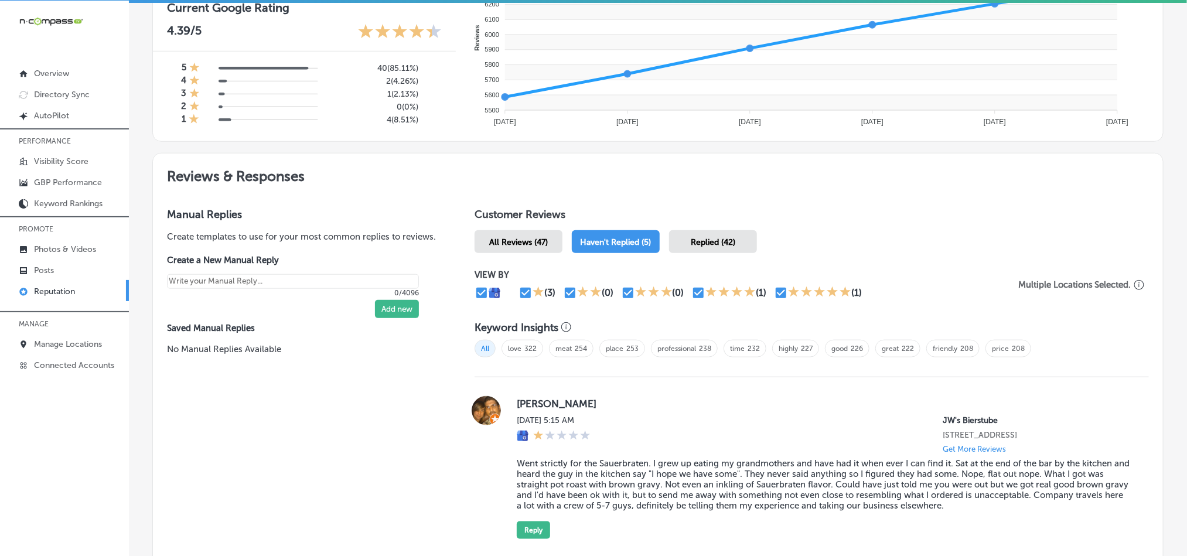
click at [696, 241] on span "Replied (42)" at bounding box center [713, 242] width 45 height 10
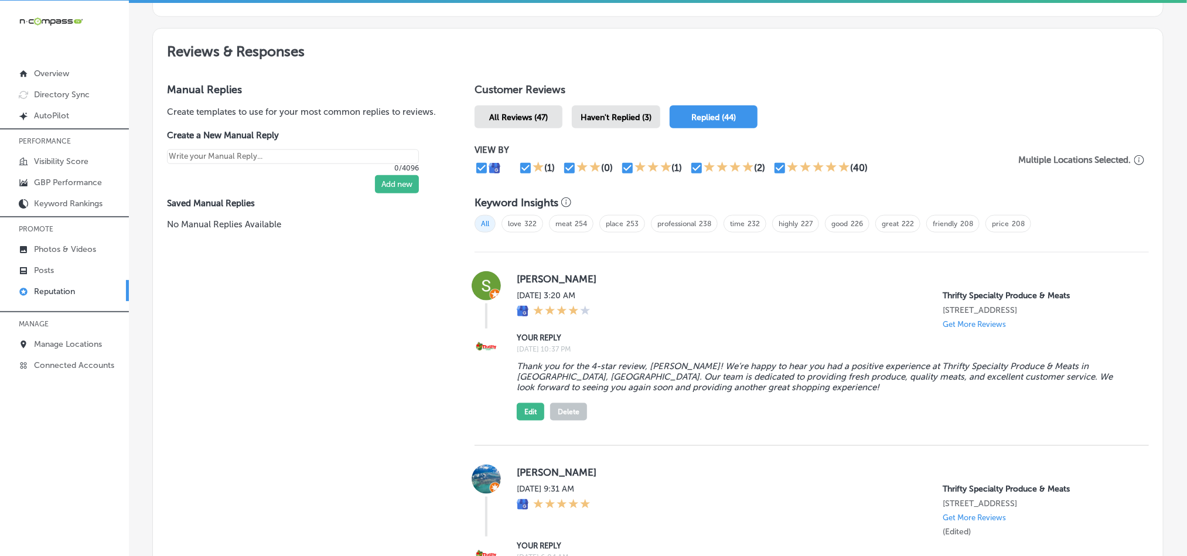
scroll to position [644, 0]
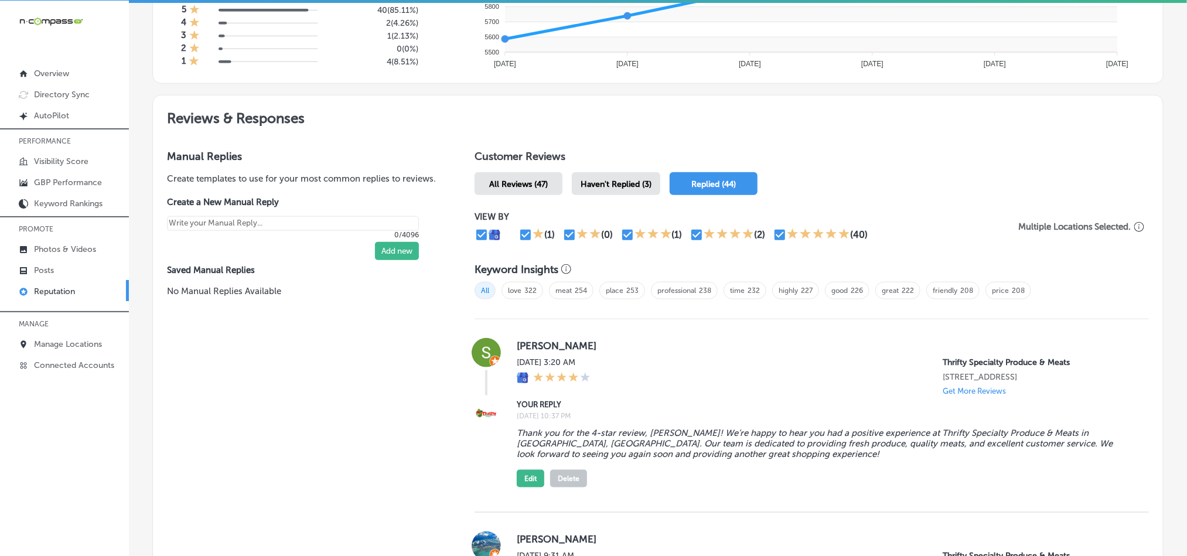
click at [600, 179] on span "Haven't Replied (3)" at bounding box center [615, 184] width 71 height 10
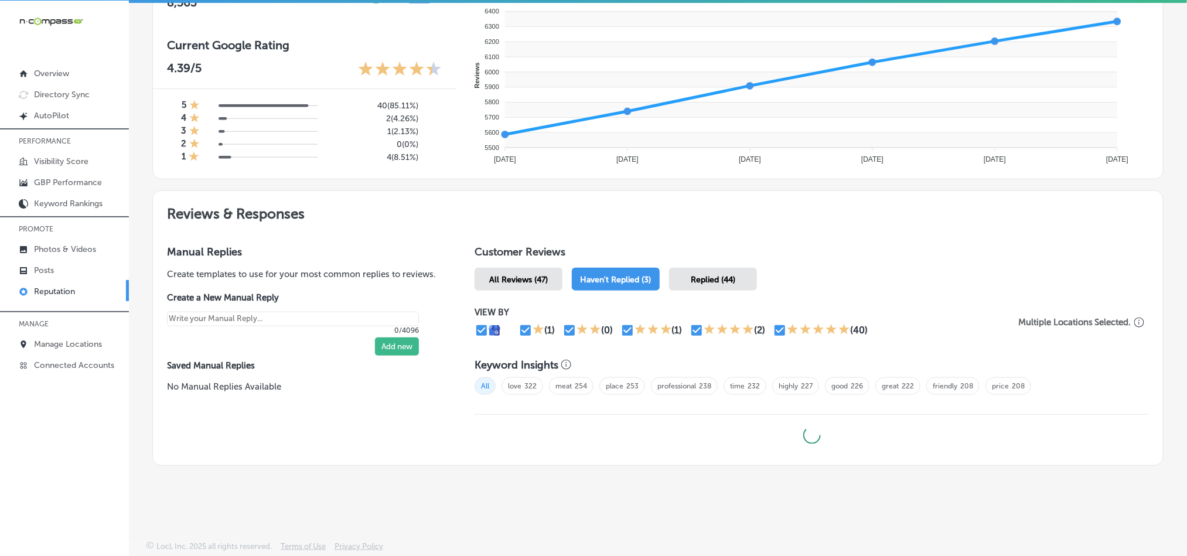
scroll to position [457, 0]
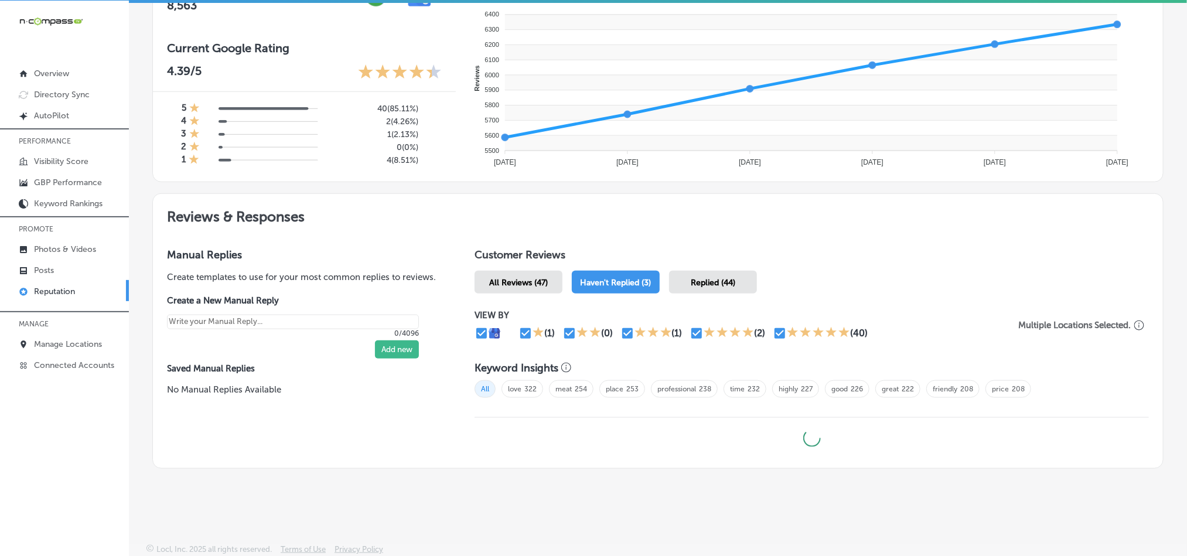
type textarea "x"
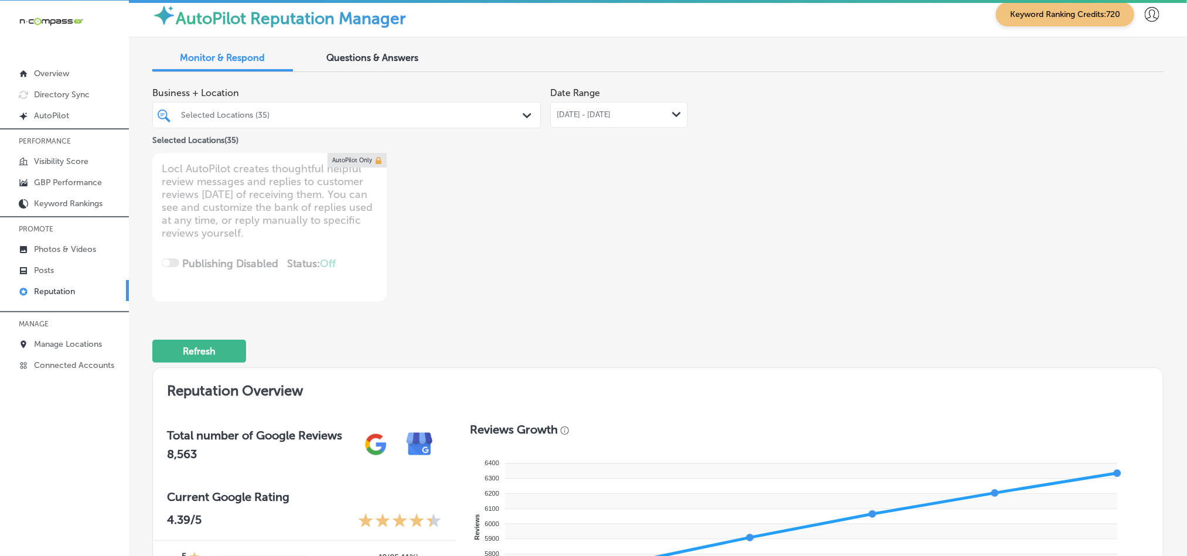
scroll to position [0, 0]
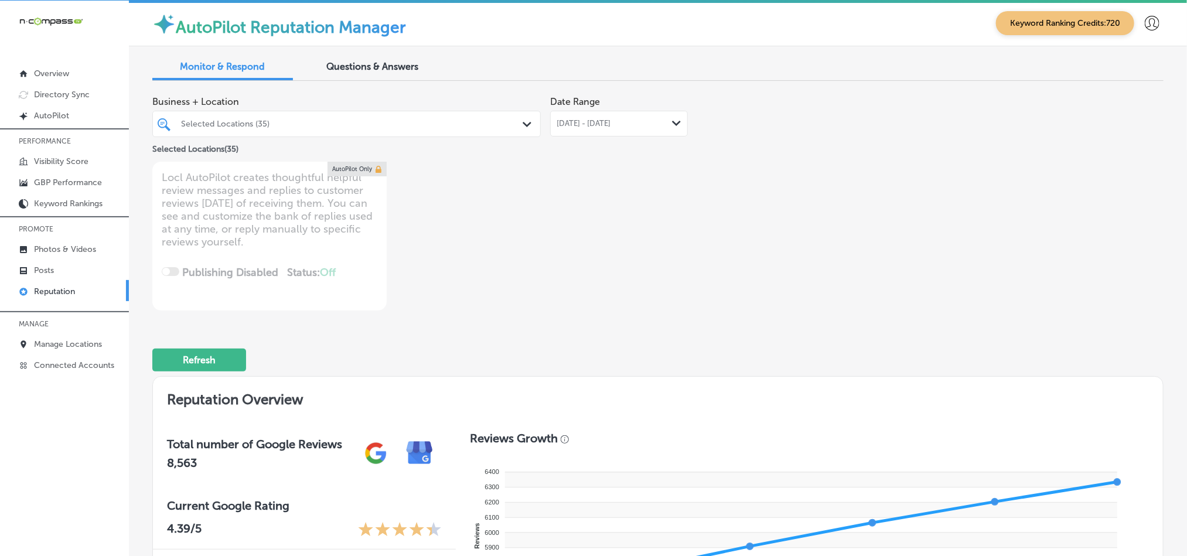
click at [371, 131] on div at bounding box center [330, 124] width 300 height 16
